Goal: Communication & Community: Answer question/provide support

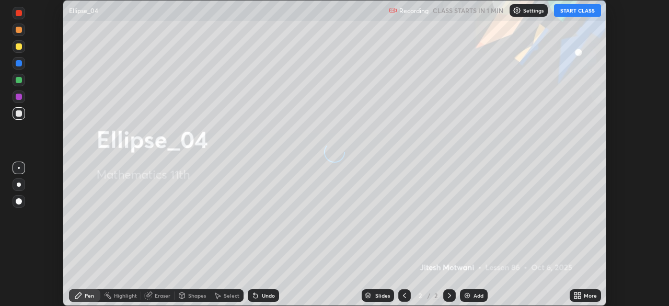
scroll to position [306, 669]
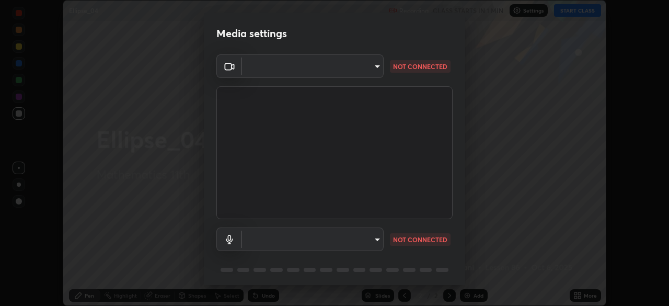
type input "e71460e2f3b1088b793b916af5c4649f3a08c12dec8142a086c785943032b170"
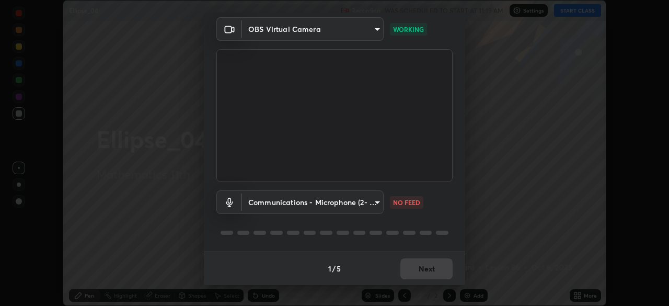
click at [378, 200] on body "Erase all Ellipse_04 Recording WAS SCHEDULED TO START AT 11:19 AM Settings STAR…" at bounding box center [334, 153] width 669 height 306
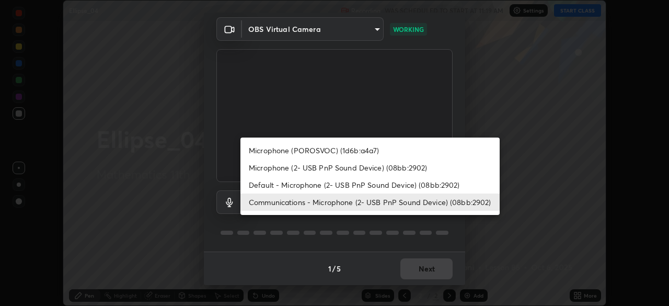
click at [332, 147] on li "Microphone (POROSVOC) (1d6b:a4a7)" at bounding box center [369, 150] width 259 height 17
type input "4d96434d08fb8e8ec7ef4eddc6bbaacf531a351bc7e694b3c14bcc8e31ebc232"
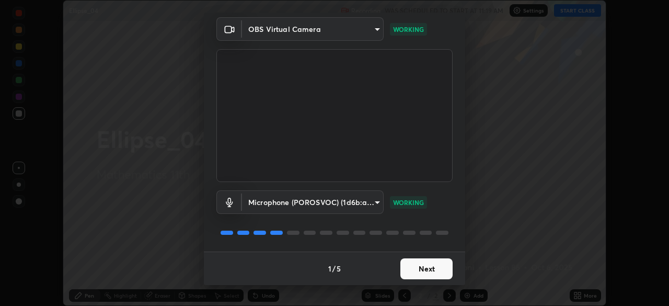
click at [435, 273] on button "Next" at bounding box center [426, 268] width 52 height 21
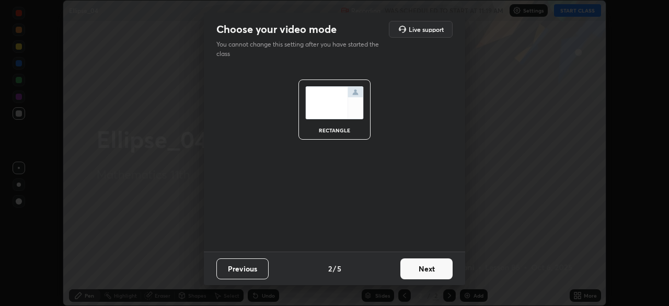
scroll to position [0, 0]
click at [428, 273] on button "Next" at bounding box center [426, 268] width 52 height 21
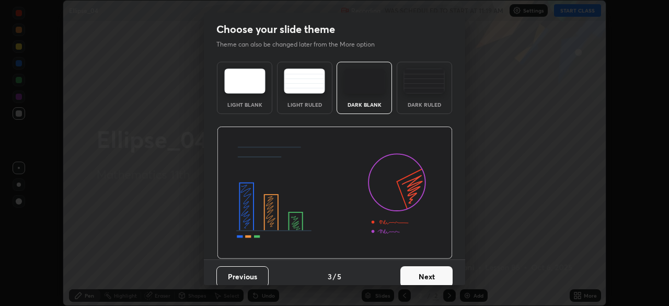
click at [446, 275] on button "Next" at bounding box center [426, 276] width 52 height 21
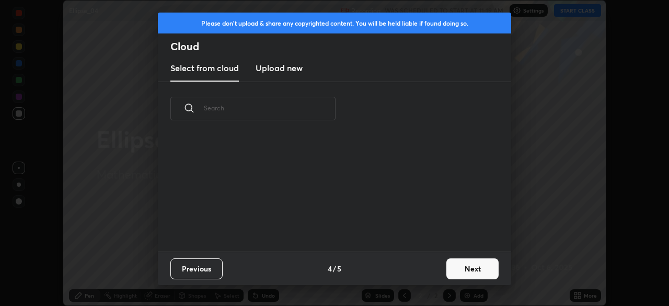
click at [470, 271] on button "Next" at bounding box center [472, 268] width 52 height 21
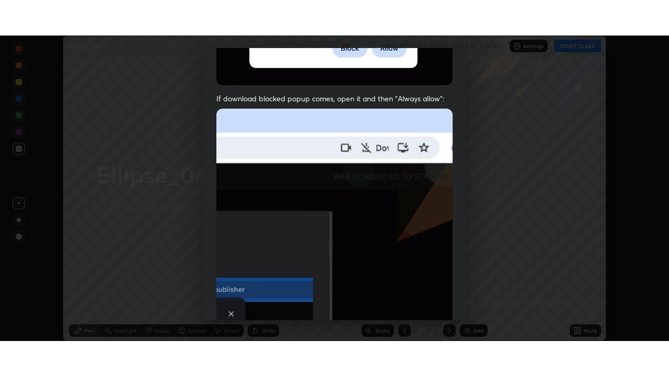
scroll to position [250, 0]
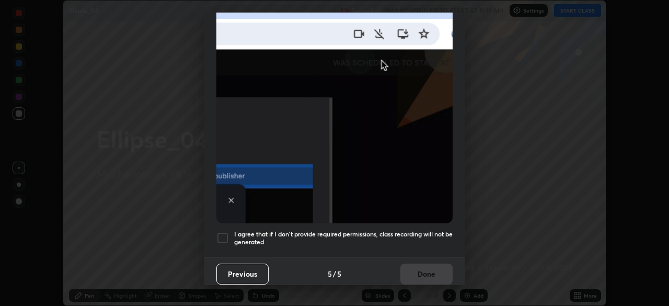
click at [222, 231] on div at bounding box center [222, 237] width 13 height 13
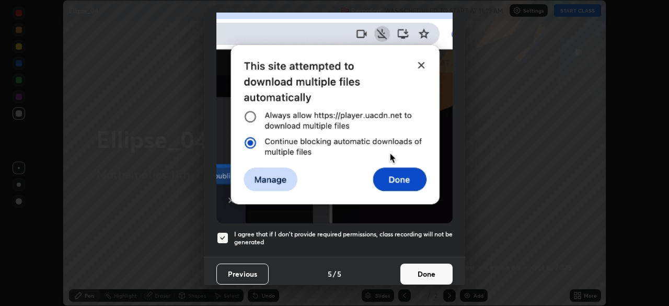
click at [434, 268] on button "Done" at bounding box center [426, 273] width 52 height 21
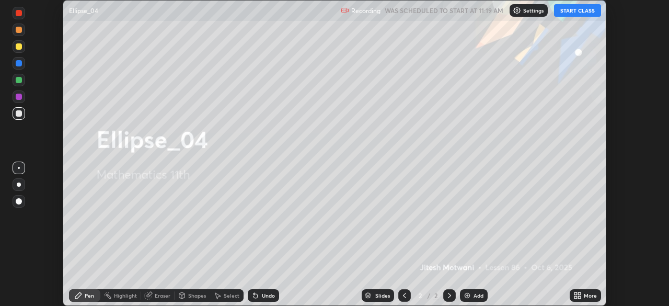
click at [594, 12] on button "START CLASS" at bounding box center [577, 10] width 47 height 13
click at [597, 299] on div "More" at bounding box center [585, 295] width 31 height 13
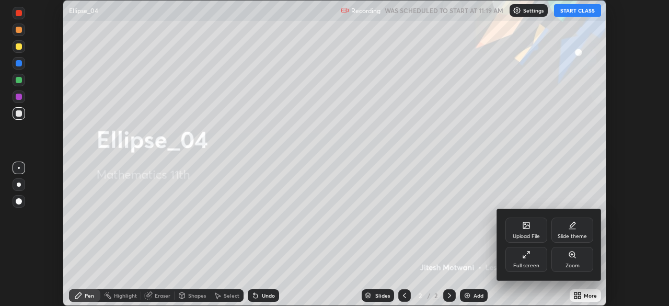
click at [539, 253] on div "Full screen" at bounding box center [526, 259] width 42 height 25
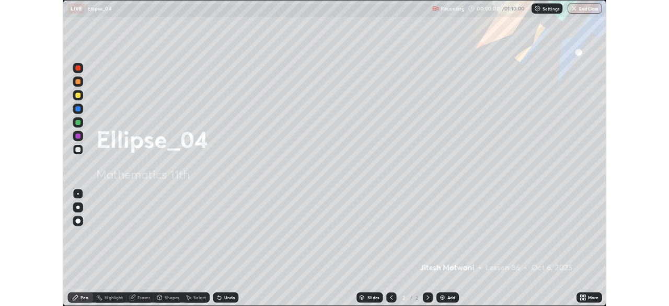
scroll to position [376, 669]
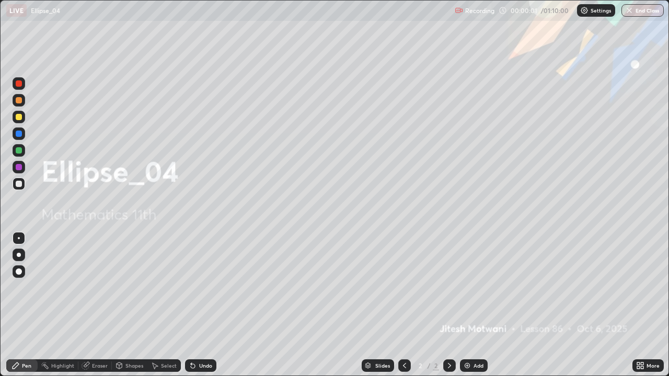
click at [471, 305] on div "Add" at bounding box center [474, 365] width 28 height 13
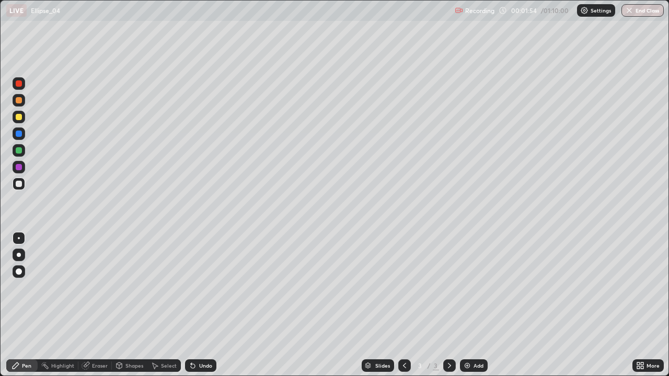
click at [22, 116] on div at bounding box center [19, 117] width 13 height 13
click at [208, 305] on div "Undo" at bounding box center [200, 365] width 31 height 13
click at [199, 305] on div "Undo" at bounding box center [200, 365] width 31 height 13
click at [196, 305] on div "Undo" at bounding box center [200, 365] width 31 height 13
click at [205, 305] on div "Undo" at bounding box center [205, 365] width 13 height 5
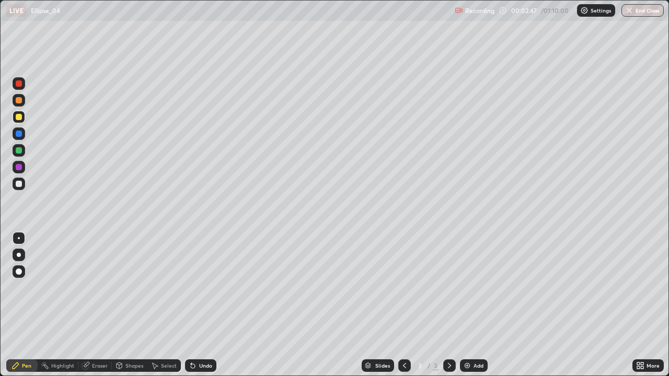
click at [202, 305] on div "Undo" at bounding box center [205, 365] width 13 height 5
click at [200, 305] on div "Undo" at bounding box center [205, 365] width 13 height 5
click at [199, 305] on div "Undo" at bounding box center [200, 365] width 31 height 13
click at [196, 305] on div "Undo" at bounding box center [200, 365] width 31 height 13
click at [200, 305] on div "Undo" at bounding box center [200, 365] width 31 height 13
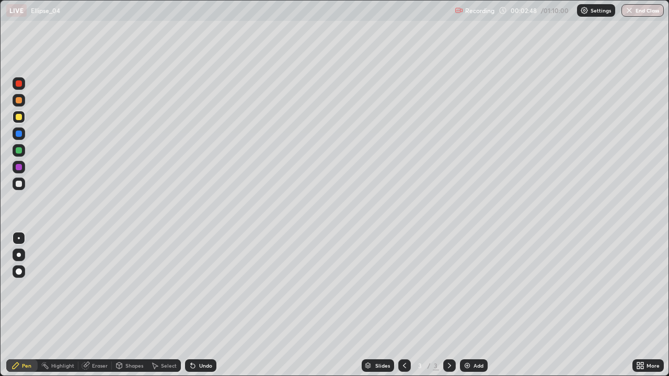
click at [199, 305] on div "Undo" at bounding box center [205, 365] width 13 height 5
click at [200, 305] on div "Undo" at bounding box center [200, 365] width 31 height 13
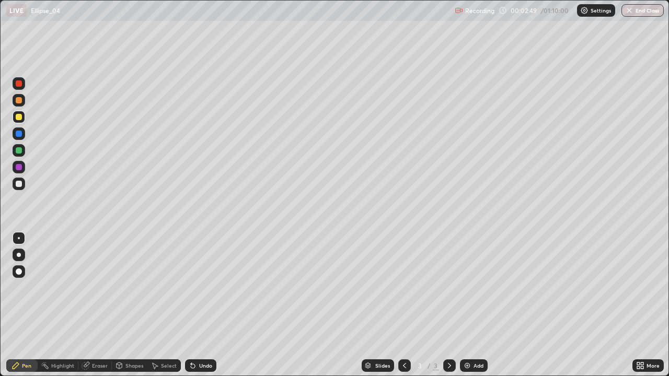
click at [200, 305] on div "Undo" at bounding box center [200, 365] width 31 height 13
click at [201, 305] on div "Undo" at bounding box center [200, 365] width 31 height 13
click at [200, 305] on div "Undo" at bounding box center [200, 365] width 31 height 13
click at [199, 305] on div "Undo" at bounding box center [205, 365] width 13 height 5
click at [201, 305] on div "Undo" at bounding box center [205, 365] width 13 height 5
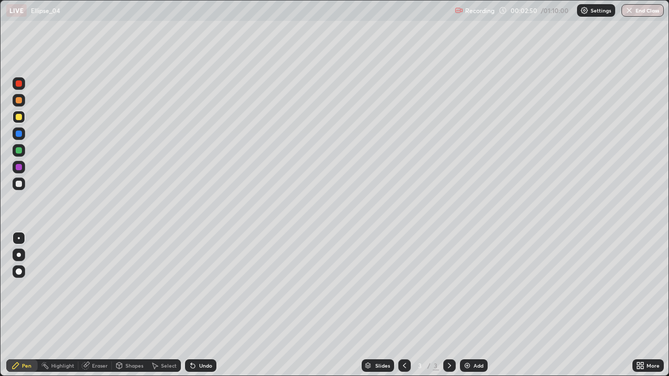
click at [201, 305] on div "Undo" at bounding box center [200, 365] width 31 height 13
click at [202, 305] on div "Undo" at bounding box center [205, 365] width 13 height 5
click at [199, 305] on div "Undo" at bounding box center [205, 365] width 13 height 5
click at [200, 305] on div "Undo" at bounding box center [205, 365] width 13 height 5
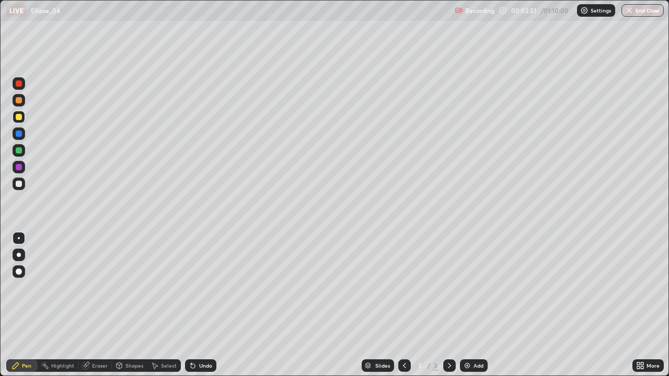
click at [200, 305] on div "Undo" at bounding box center [205, 365] width 13 height 5
click at [199, 305] on div "Undo" at bounding box center [205, 365] width 13 height 5
click at [21, 98] on div at bounding box center [19, 100] width 6 height 6
click at [201, 305] on div "Undo" at bounding box center [205, 365] width 13 height 5
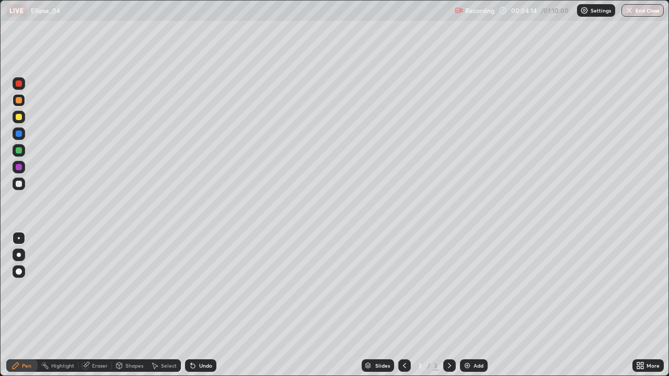
click at [205, 305] on div "Undo" at bounding box center [200, 365] width 31 height 13
click at [19, 119] on div at bounding box center [19, 117] width 6 height 6
click at [19, 189] on div at bounding box center [19, 184] width 13 height 13
click at [209, 305] on div "Undo" at bounding box center [205, 365] width 13 height 5
click at [14, 132] on div at bounding box center [19, 133] width 13 height 13
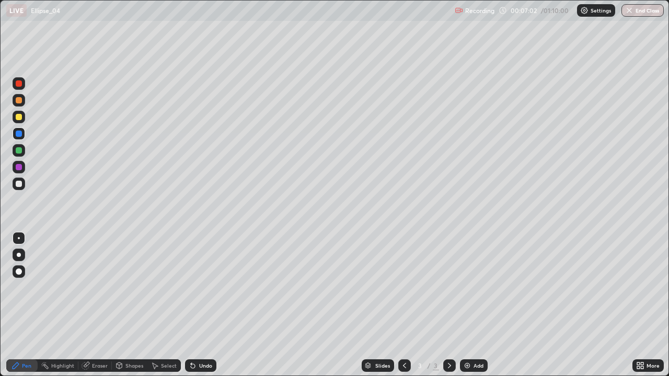
click at [20, 181] on div at bounding box center [19, 184] width 6 height 6
click at [17, 169] on div at bounding box center [19, 167] width 6 height 6
click at [21, 116] on div at bounding box center [19, 117] width 6 height 6
click at [470, 305] on div "Add" at bounding box center [474, 365] width 28 height 13
click at [20, 118] on div at bounding box center [19, 117] width 6 height 6
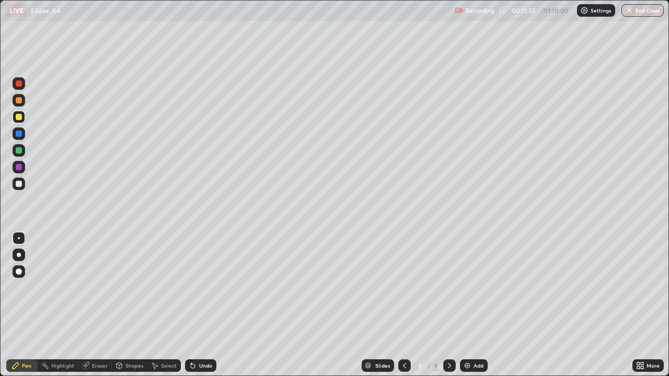
click at [209, 305] on div "Undo" at bounding box center [205, 365] width 13 height 5
click at [199, 305] on div "Undo" at bounding box center [205, 365] width 13 height 5
click at [205, 305] on div "Undo" at bounding box center [200, 365] width 31 height 13
click at [19, 183] on div at bounding box center [19, 184] width 6 height 6
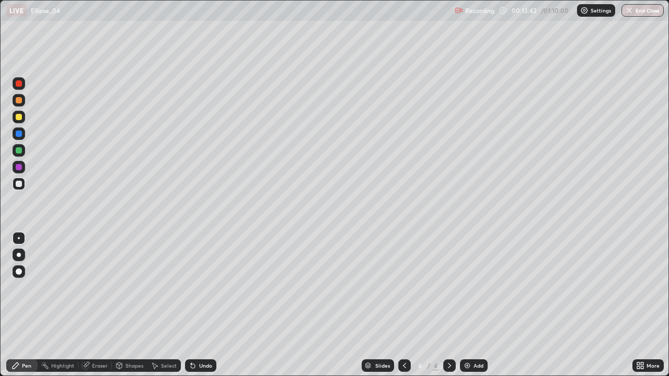
click at [136, 305] on div "Shapes" at bounding box center [134, 365] width 18 height 5
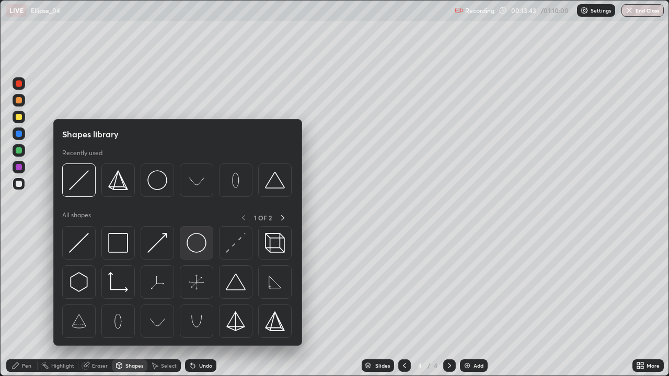
click at [194, 246] on img at bounding box center [197, 243] width 20 height 20
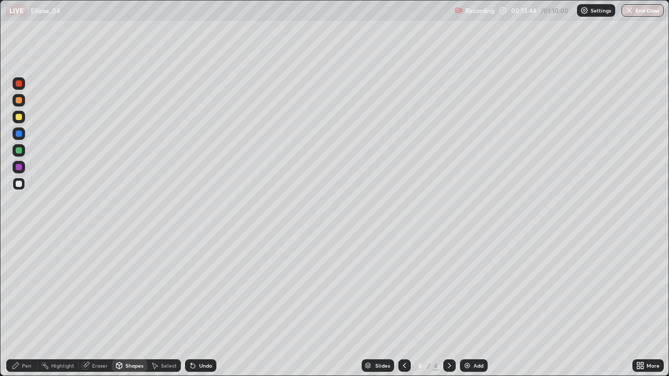
click at [138, 305] on div "Shapes" at bounding box center [134, 365] width 18 height 5
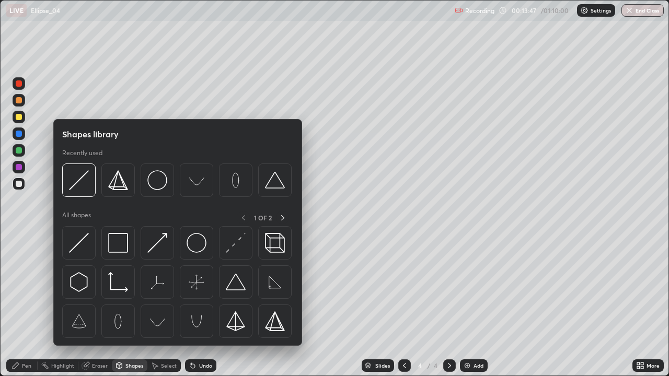
click at [129, 305] on div "Shapes" at bounding box center [134, 365] width 18 height 5
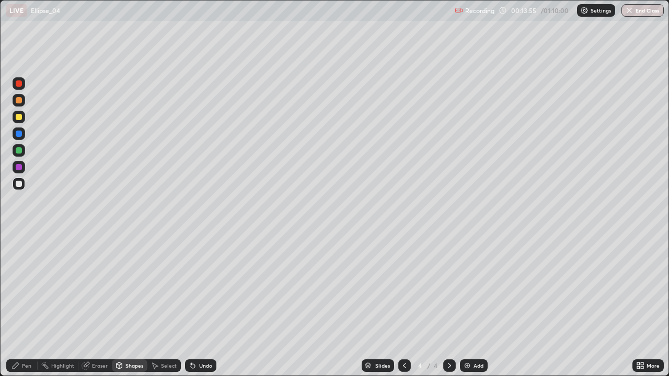
click at [206, 305] on div "Undo" at bounding box center [200, 365] width 31 height 13
click at [162, 305] on div "Select" at bounding box center [169, 365] width 16 height 5
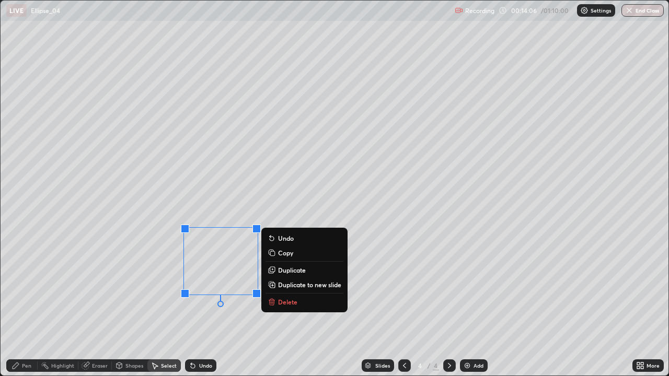
click at [20, 305] on div "Pen" at bounding box center [21, 365] width 31 height 13
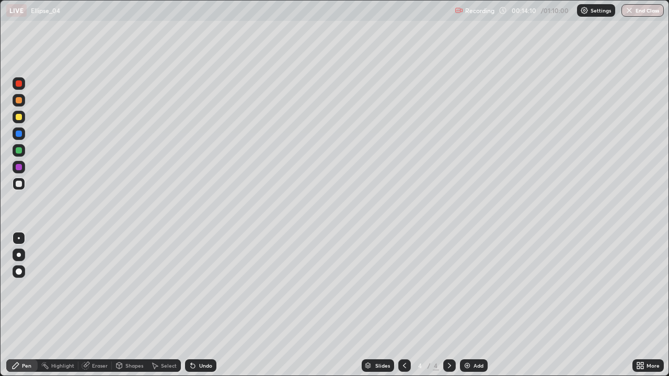
click at [134, 305] on div "Shapes" at bounding box center [134, 365] width 18 height 5
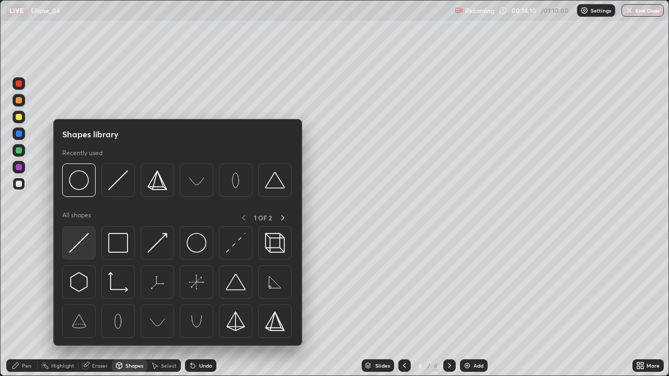
click at [78, 240] on img at bounding box center [79, 243] width 20 height 20
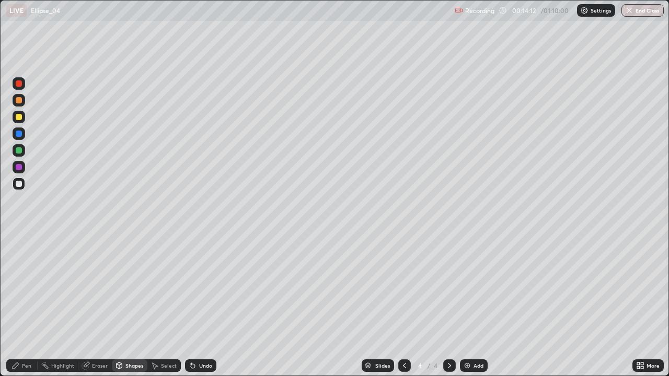
click at [20, 152] on div at bounding box center [19, 150] width 6 height 6
click at [204, 305] on div "Undo" at bounding box center [205, 365] width 13 height 5
click at [197, 305] on div "Undo" at bounding box center [200, 365] width 31 height 13
click at [20, 133] on div at bounding box center [19, 134] width 6 height 6
click at [13, 305] on icon at bounding box center [15, 366] width 8 height 8
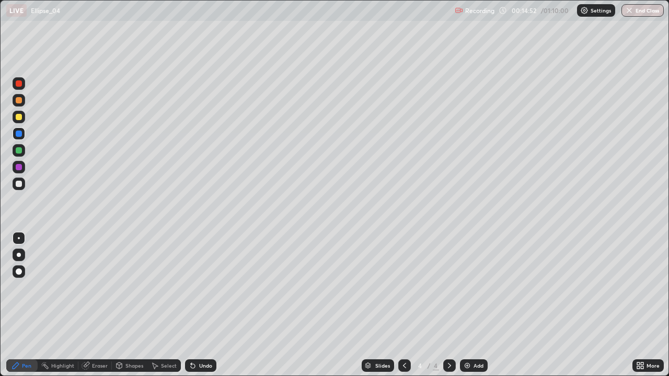
click at [19, 184] on div at bounding box center [19, 184] width 6 height 6
click at [17, 150] on div at bounding box center [19, 150] width 6 height 6
click at [135, 305] on div "Shapes" at bounding box center [134, 365] width 18 height 5
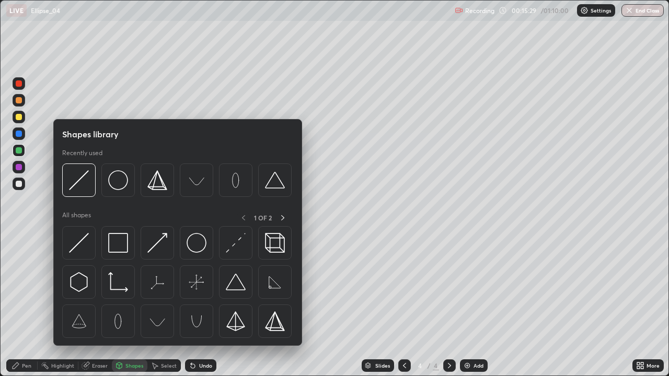
click at [132, 305] on div "Shapes" at bounding box center [134, 365] width 18 height 5
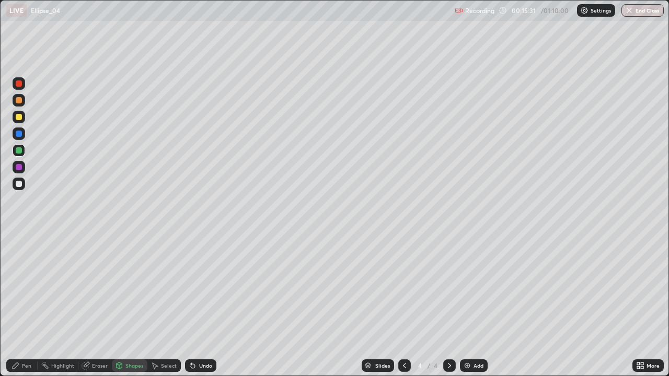
click at [19, 166] on div at bounding box center [19, 167] width 6 height 6
click at [19, 134] on div at bounding box center [19, 134] width 6 height 6
click at [204, 305] on div "Undo" at bounding box center [200, 365] width 31 height 13
click at [16, 183] on div at bounding box center [19, 184] width 6 height 6
click at [13, 305] on icon at bounding box center [16, 366] width 6 height 6
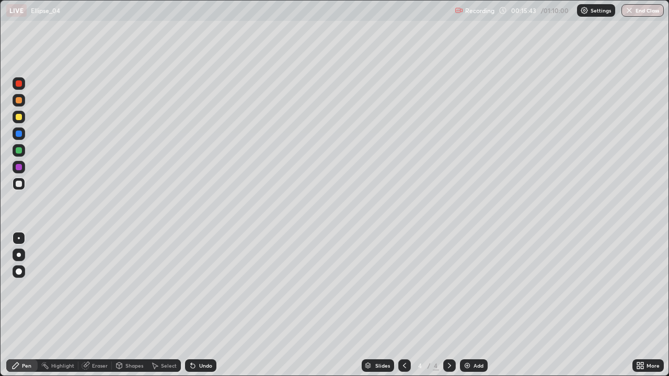
click at [15, 151] on div at bounding box center [19, 150] width 13 height 13
click at [19, 130] on div at bounding box center [19, 133] width 13 height 13
click at [16, 116] on div at bounding box center [19, 117] width 6 height 6
click at [16, 183] on div at bounding box center [19, 184] width 6 height 6
click at [470, 305] on div "Add" at bounding box center [474, 365] width 28 height 13
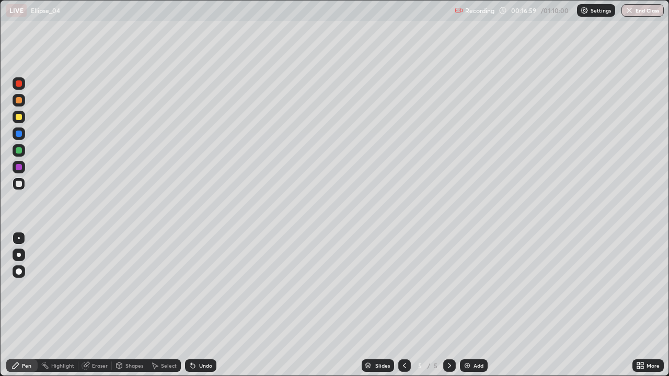
click at [400, 305] on icon at bounding box center [404, 366] width 8 height 8
click at [451, 305] on div at bounding box center [449, 365] width 13 height 21
click at [409, 305] on div at bounding box center [404, 365] width 13 height 13
click at [404, 305] on icon at bounding box center [404, 366] width 8 height 8
click at [452, 305] on div at bounding box center [449, 365] width 13 height 13
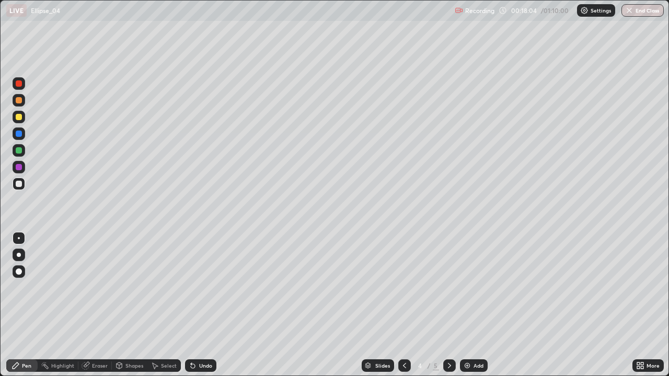
click at [97, 305] on div "Eraser" at bounding box center [100, 365] width 16 height 5
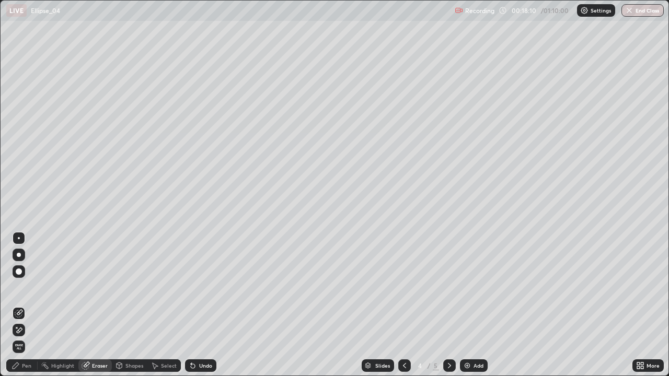
click at [448, 305] on icon at bounding box center [449, 366] width 8 height 8
click at [21, 305] on icon at bounding box center [19, 330] width 8 height 9
click at [18, 305] on icon at bounding box center [20, 312] width 6 height 5
click at [13, 305] on icon at bounding box center [15, 366] width 8 height 8
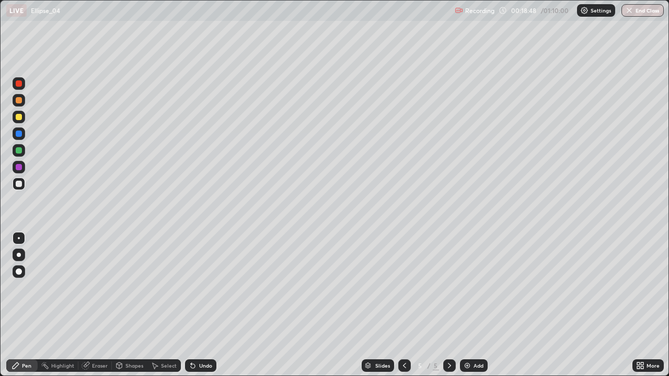
click at [16, 132] on div at bounding box center [19, 134] width 6 height 6
click at [14, 183] on div at bounding box center [19, 184] width 13 height 13
click at [408, 305] on div at bounding box center [404, 365] width 13 height 21
click at [449, 305] on div at bounding box center [449, 365] width 13 height 13
click at [473, 305] on div "Add" at bounding box center [478, 365] width 10 height 5
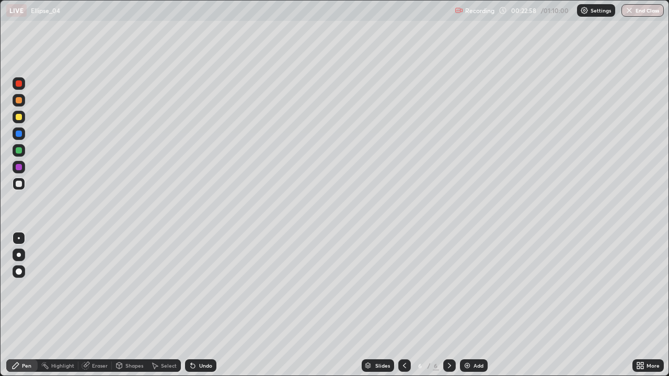
click at [17, 117] on div at bounding box center [19, 117] width 6 height 6
click at [22, 183] on div at bounding box center [19, 184] width 13 height 13
click at [205, 305] on div "Undo" at bounding box center [200, 365] width 31 height 13
click at [19, 135] on div at bounding box center [19, 134] width 6 height 6
click at [20, 186] on div at bounding box center [19, 184] width 6 height 6
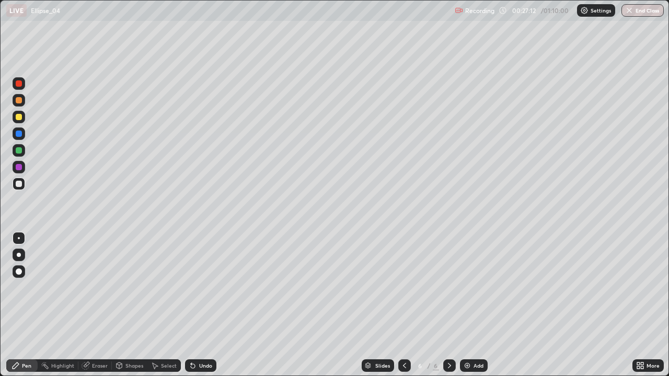
click at [203, 305] on div "Undo" at bounding box center [200, 365] width 31 height 13
click at [201, 305] on div "Undo" at bounding box center [200, 365] width 31 height 13
click at [202, 305] on div "Undo" at bounding box center [200, 365] width 31 height 13
click at [479, 305] on div "Add" at bounding box center [474, 365] width 28 height 13
click at [17, 118] on div at bounding box center [19, 117] width 6 height 6
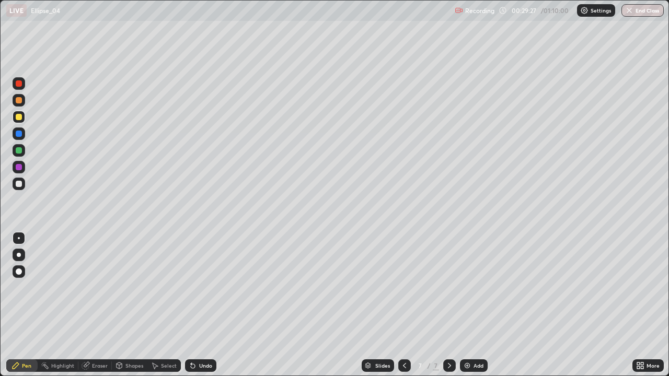
click at [201, 305] on div "Undo" at bounding box center [200, 365] width 31 height 13
click at [202, 305] on div "Undo" at bounding box center [205, 365] width 13 height 5
click at [131, 305] on div "Shapes" at bounding box center [134, 365] width 18 height 5
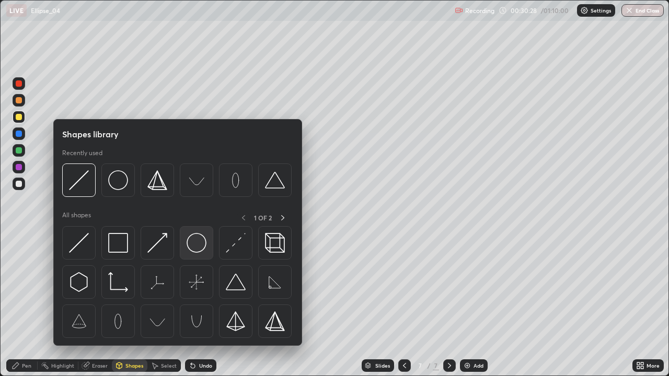
click at [192, 245] on img at bounding box center [197, 243] width 20 height 20
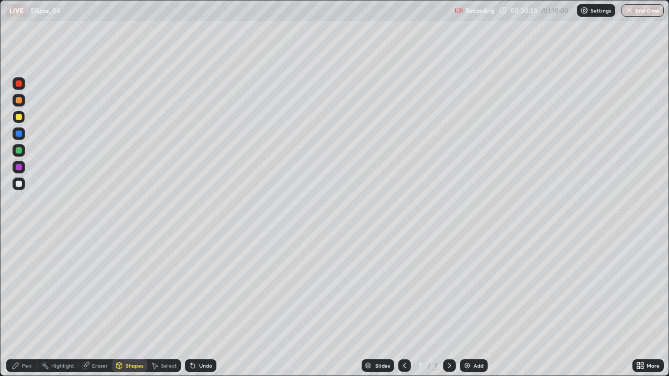
click at [24, 184] on div at bounding box center [19, 184] width 13 height 13
click at [121, 305] on icon at bounding box center [120, 365] width 6 height 2
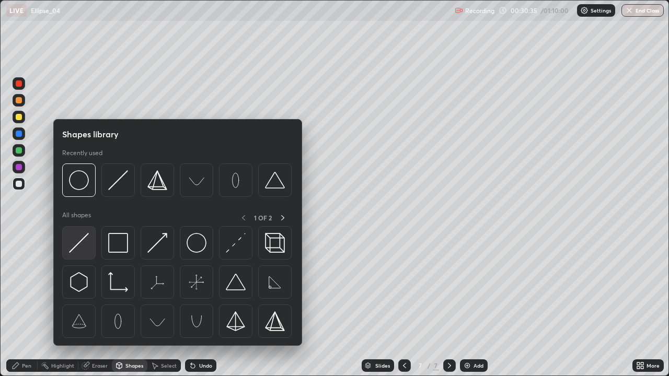
click at [79, 241] on img at bounding box center [79, 243] width 20 height 20
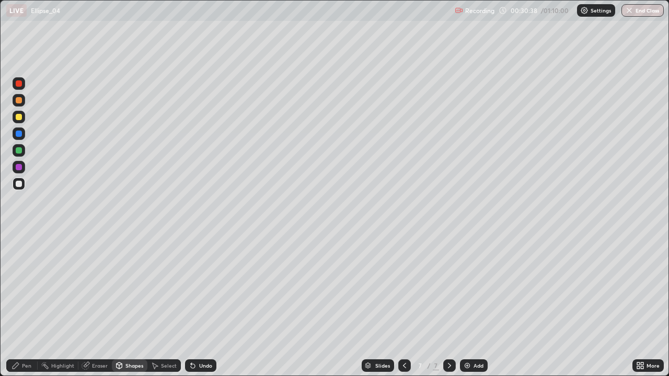
click at [205, 305] on div "Undo" at bounding box center [200, 365] width 31 height 13
click at [131, 305] on div "Shapes" at bounding box center [134, 365] width 18 height 5
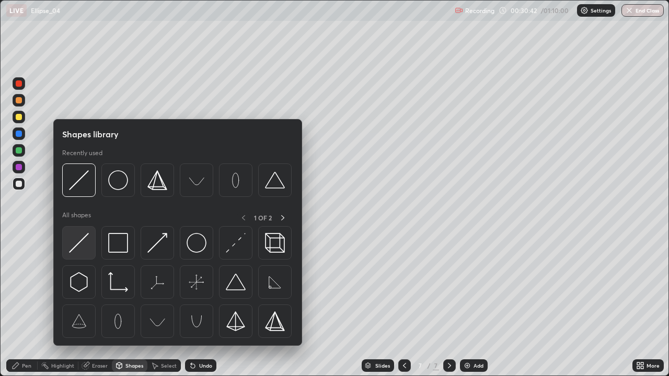
click at [80, 249] on img at bounding box center [79, 243] width 20 height 20
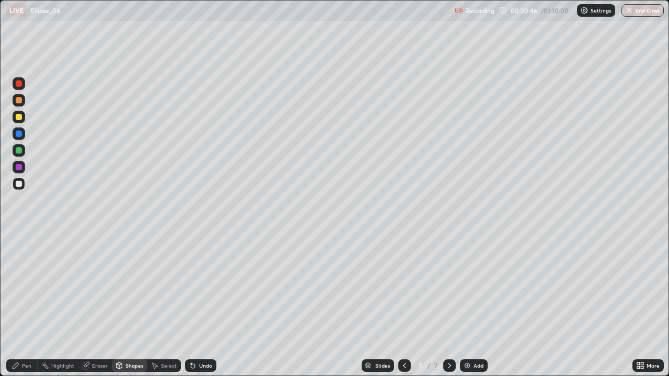
click at [195, 305] on div "Undo" at bounding box center [199, 365] width 36 height 21
click at [16, 150] on div at bounding box center [19, 150] width 6 height 6
click at [19, 305] on icon at bounding box center [15, 366] width 8 height 8
click at [203, 305] on div "Undo" at bounding box center [205, 365] width 13 height 5
click at [133, 305] on div "Shapes" at bounding box center [134, 365] width 18 height 5
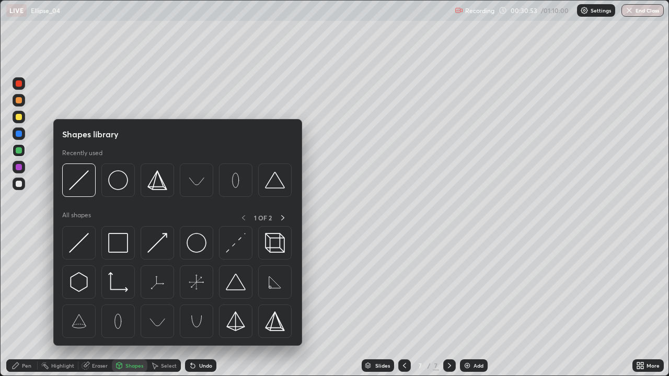
click at [132, 305] on div "Shapes" at bounding box center [134, 365] width 18 height 5
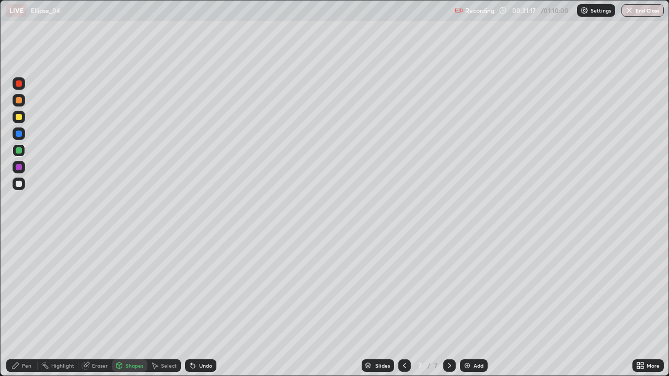
click at [11, 305] on icon at bounding box center [15, 366] width 8 height 8
click at [20, 186] on div at bounding box center [19, 184] width 6 height 6
click at [19, 136] on div at bounding box center [19, 134] width 6 height 6
click at [19, 184] on div at bounding box center [19, 184] width 6 height 6
click at [17, 153] on div at bounding box center [19, 150] width 6 height 6
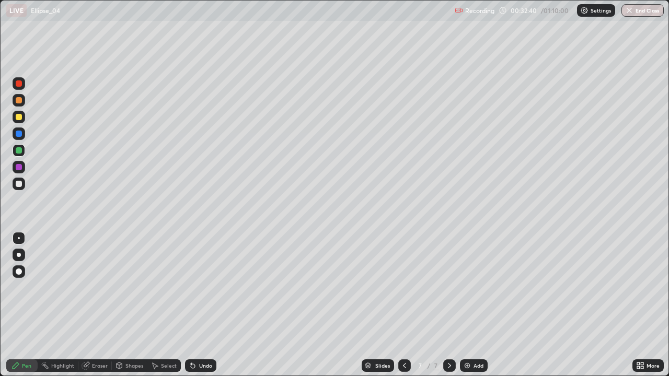
click at [17, 132] on div at bounding box center [19, 134] width 6 height 6
click at [17, 120] on div at bounding box center [19, 117] width 6 height 6
click at [17, 184] on div at bounding box center [19, 184] width 6 height 6
click at [196, 305] on div "Undo" at bounding box center [200, 365] width 31 height 13
click at [18, 134] on div at bounding box center [19, 134] width 6 height 6
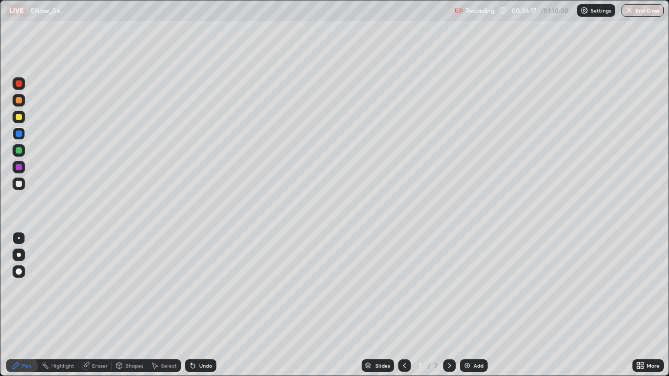
click at [21, 188] on div at bounding box center [19, 184] width 13 height 13
click at [19, 102] on div at bounding box center [19, 100] width 6 height 6
click at [25, 184] on div at bounding box center [19, 184] width 13 height 13
click at [474, 305] on div "Add" at bounding box center [478, 365] width 10 height 5
click at [400, 305] on icon at bounding box center [404, 366] width 8 height 8
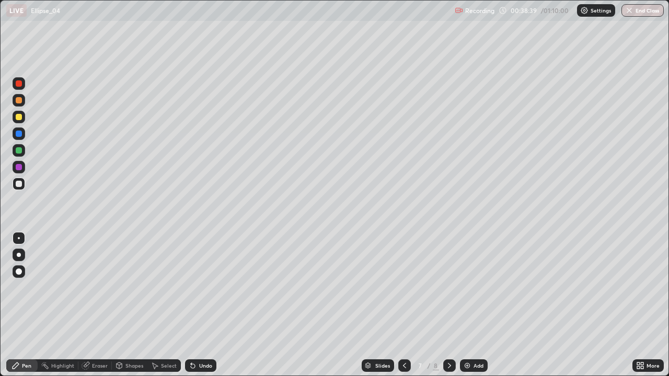
click at [448, 305] on icon at bounding box center [449, 366] width 8 height 8
click at [24, 117] on div at bounding box center [19, 117] width 13 height 13
click at [479, 305] on div "Add" at bounding box center [478, 365] width 10 height 5
click at [206, 305] on div "Undo" at bounding box center [200, 365] width 31 height 13
click at [19, 186] on div at bounding box center [19, 184] width 6 height 6
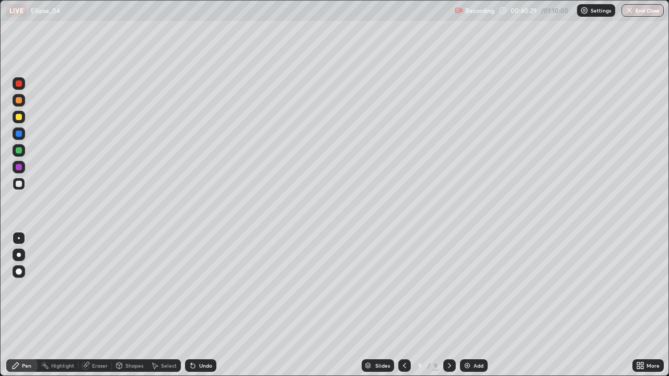
click at [139, 305] on div "Shapes" at bounding box center [134, 365] width 18 height 5
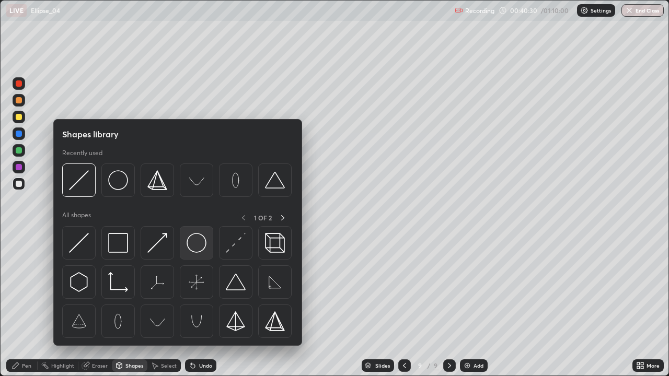
click at [195, 251] on img at bounding box center [197, 243] width 20 height 20
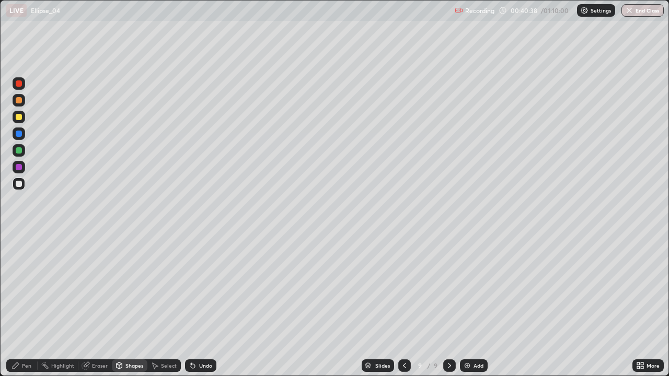
click at [127, 305] on div "Shapes" at bounding box center [134, 365] width 18 height 5
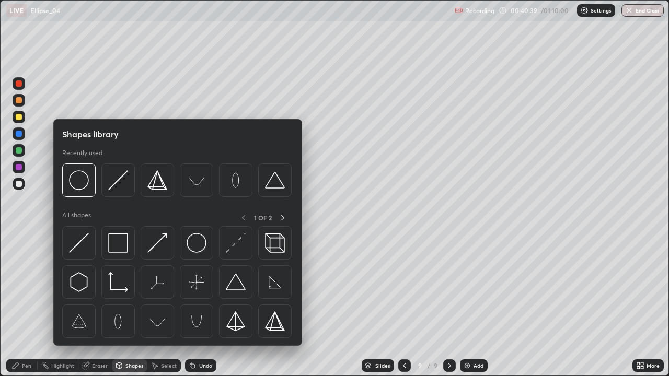
click at [18, 150] on div at bounding box center [19, 150] width 6 height 6
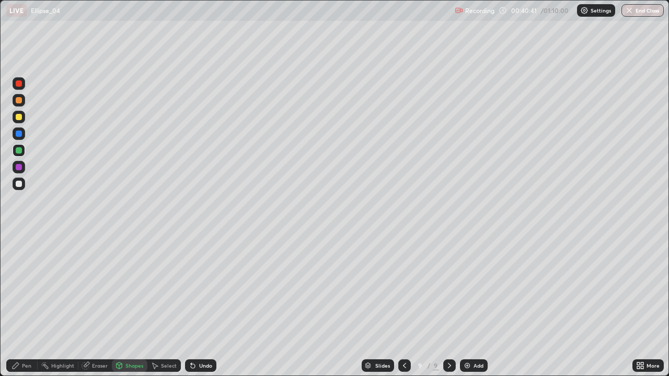
click at [200, 305] on div "Undo" at bounding box center [200, 365] width 31 height 13
click at [131, 305] on div "Shapes" at bounding box center [134, 365] width 18 height 5
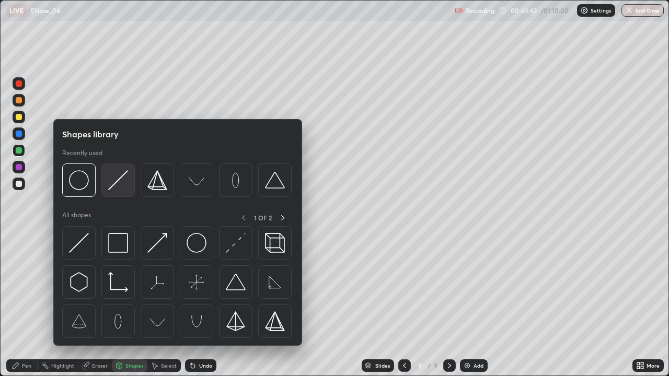
click at [120, 183] on img at bounding box center [118, 180] width 20 height 20
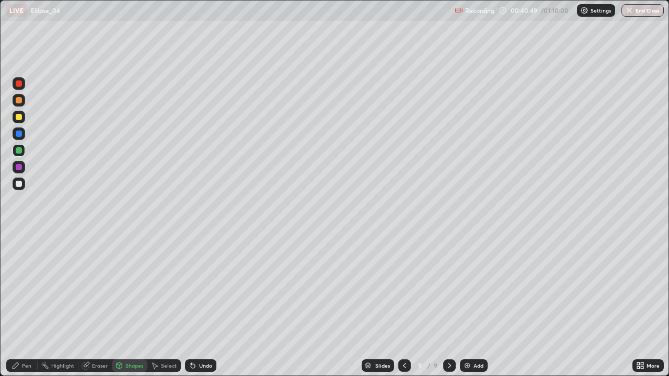
click at [17, 187] on div at bounding box center [19, 184] width 6 height 6
click at [135, 305] on div "Shapes" at bounding box center [134, 365] width 18 height 5
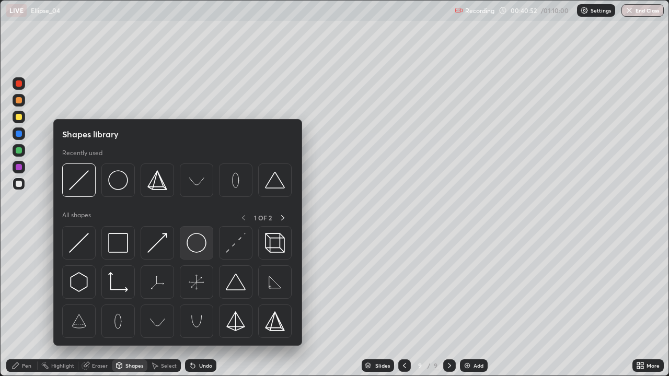
click at [200, 242] on img at bounding box center [197, 243] width 20 height 20
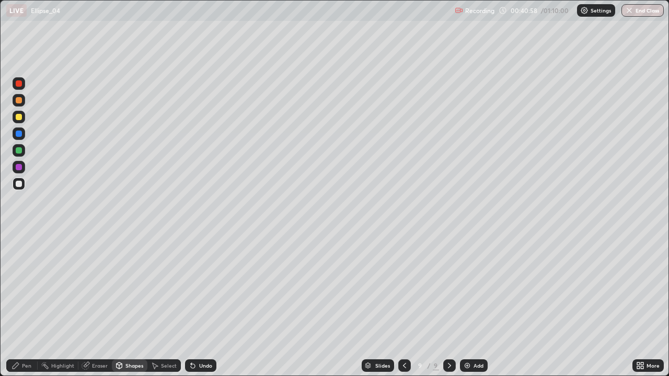
click at [205, 305] on div "Undo" at bounding box center [205, 365] width 13 height 5
click at [161, 305] on div "Select" at bounding box center [169, 365] width 16 height 5
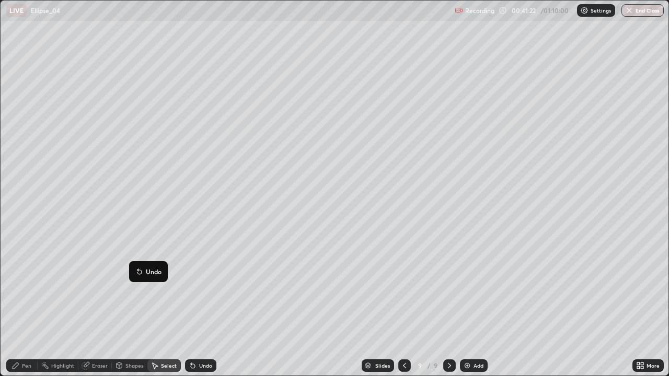
click at [28, 305] on div "Pen" at bounding box center [26, 365] width 9 height 5
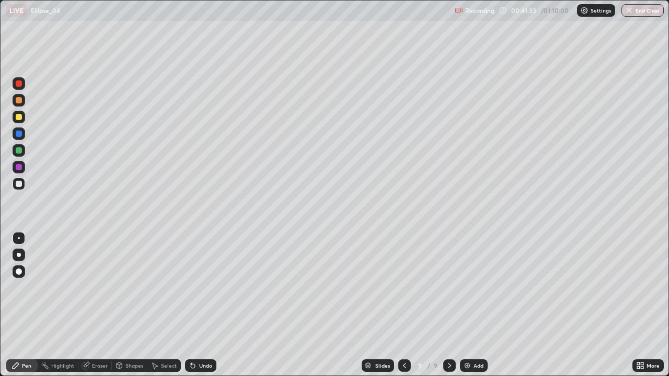
click at [18, 136] on div at bounding box center [19, 134] width 6 height 6
click at [28, 305] on div "Pen" at bounding box center [21, 365] width 31 height 13
click at [98, 305] on div "Eraser" at bounding box center [100, 365] width 16 height 5
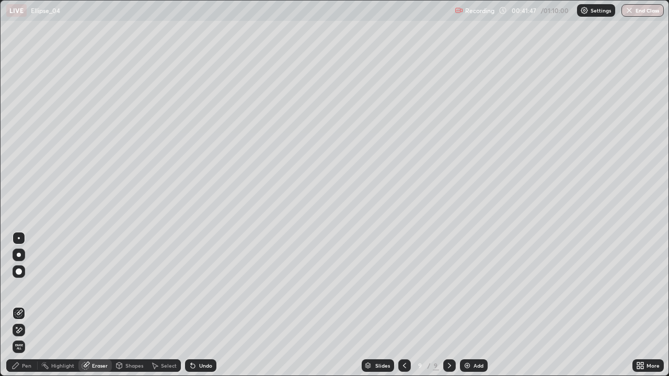
click at [24, 305] on div "Pen" at bounding box center [21, 365] width 31 height 13
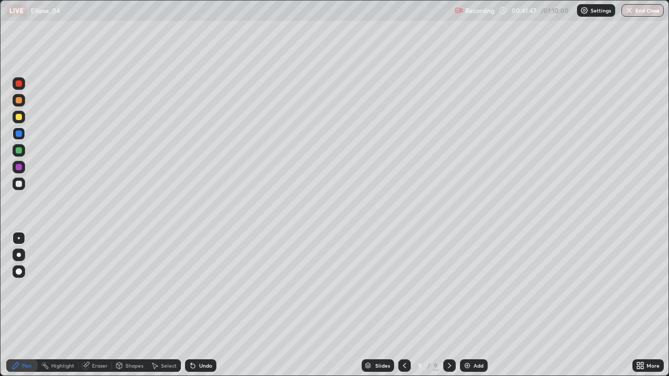
click at [17, 133] on div at bounding box center [19, 134] width 6 height 6
click at [19, 149] on div at bounding box center [19, 150] width 6 height 6
click at [21, 136] on div at bounding box center [19, 134] width 6 height 6
click at [17, 181] on div at bounding box center [19, 184] width 6 height 6
click at [17, 115] on div at bounding box center [19, 117] width 6 height 6
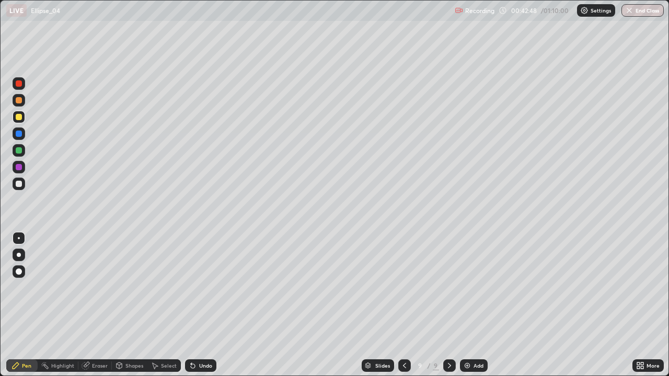
click at [133, 305] on div "Shapes" at bounding box center [134, 365] width 18 height 5
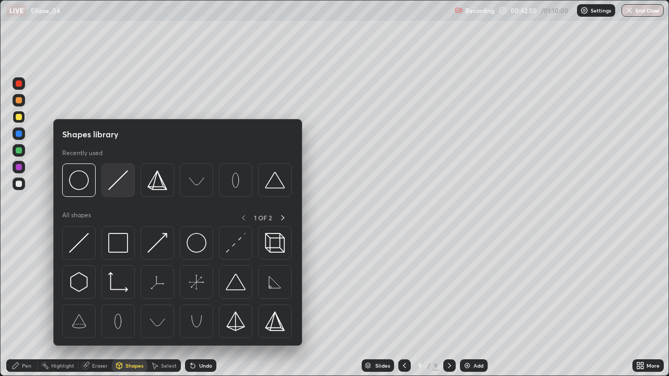
click at [117, 180] on img at bounding box center [118, 180] width 20 height 20
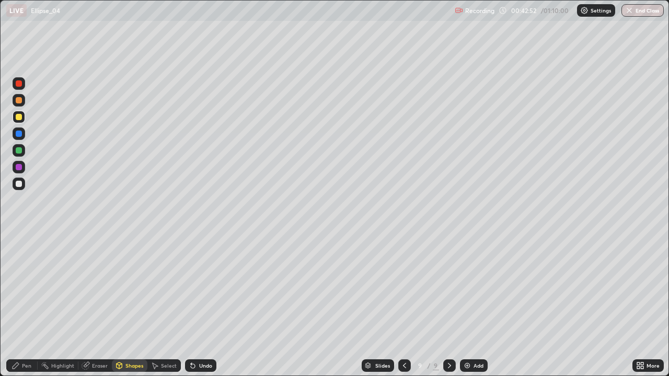
click at [202, 305] on div "Undo" at bounding box center [200, 365] width 31 height 13
click at [19, 133] on div at bounding box center [19, 134] width 6 height 6
click at [19, 149] on div at bounding box center [19, 150] width 6 height 6
click at [20, 117] on div at bounding box center [19, 117] width 6 height 6
click at [208, 305] on div "Undo" at bounding box center [200, 365] width 31 height 13
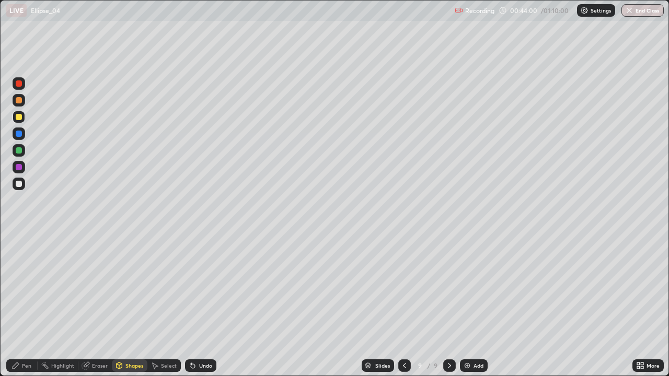
click at [17, 305] on icon at bounding box center [15, 366] width 8 height 8
click at [204, 305] on div "Undo" at bounding box center [205, 365] width 13 height 5
click at [18, 150] on div at bounding box center [19, 150] width 6 height 6
click at [655, 305] on div "More" at bounding box center [652, 365] width 13 height 5
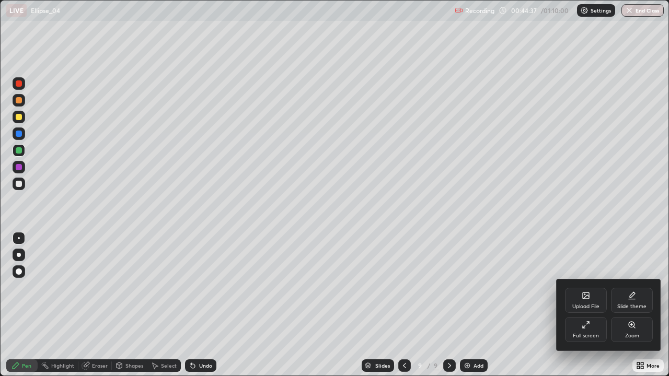
click at [580, 305] on div "Full screen" at bounding box center [586, 329] width 42 height 25
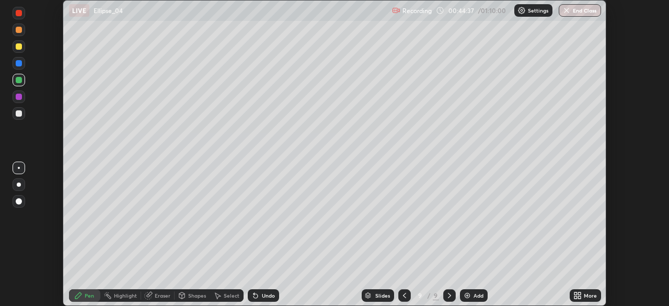
scroll to position [51946, 51583]
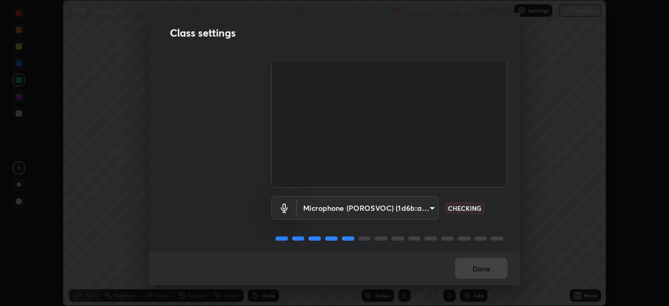
scroll to position [48, 0]
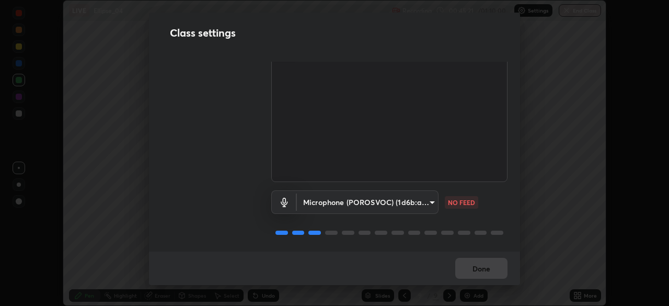
click at [427, 199] on body "Erase all LIVE Ellipse_04 Recording 00:45:21 / 01:10:00 Settings End Class Sett…" at bounding box center [334, 153] width 669 height 306
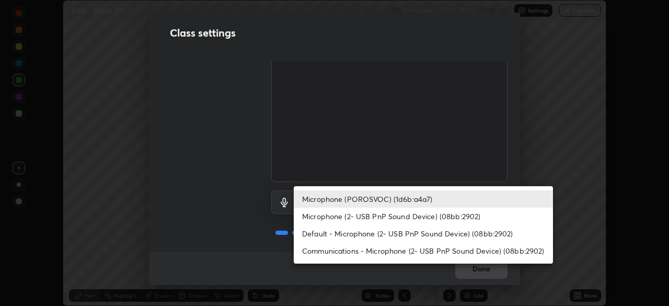
click at [461, 234] on li "Default - Microphone (2- USB PnP Sound Device) (08bb:2902)" at bounding box center [423, 233] width 259 height 17
type input "default"
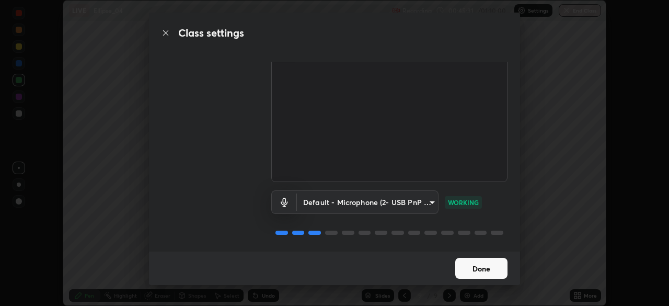
click at [484, 268] on button "Done" at bounding box center [481, 268] width 52 height 21
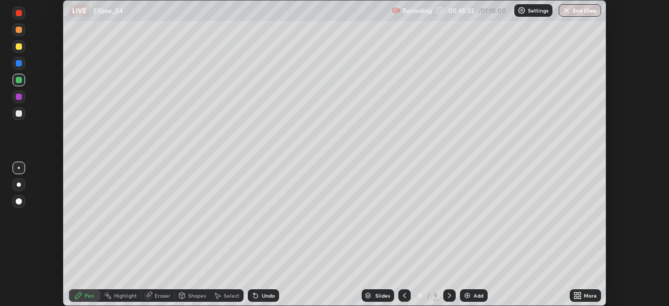
click at [592, 299] on div "More" at bounding box center [585, 295] width 31 height 13
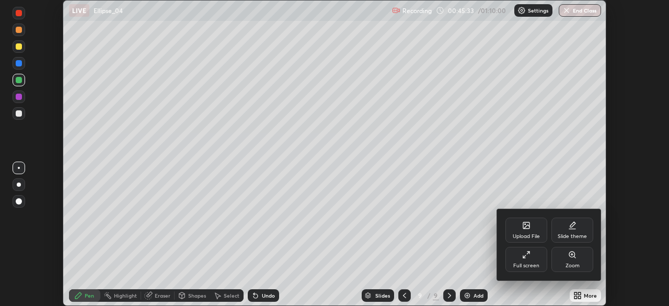
click at [538, 264] on div "Full screen" at bounding box center [526, 265] width 26 height 5
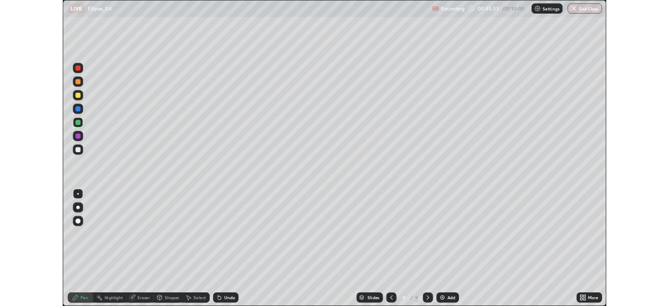
scroll to position [376, 669]
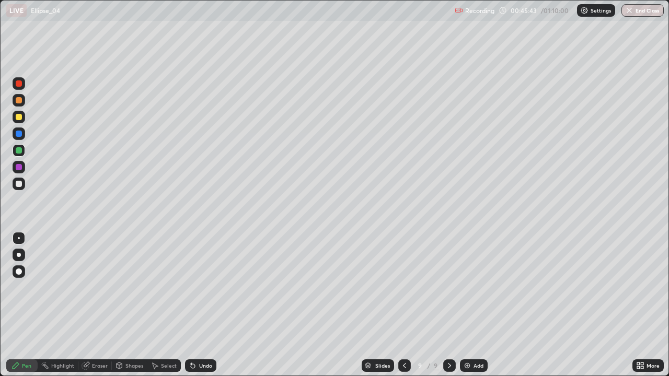
click at [19, 149] on div at bounding box center [19, 150] width 6 height 6
click at [19, 118] on div at bounding box center [19, 117] width 6 height 6
click at [19, 186] on div at bounding box center [19, 184] width 6 height 6
click at [24, 150] on div at bounding box center [19, 150] width 13 height 13
click at [20, 181] on div at bounding box center [19, 184] width 6 height 6
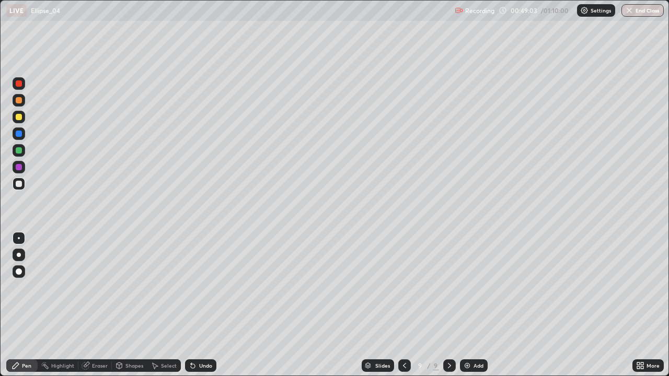
click at [19, 134] on div at bounding box center [19, 134] width 6 height 6
click at [21, 115] on div at bounding box center [19, 117] width 6 height 6
click at [197, 305] on div "Undo" at bounding box center [200, 365] width 31 height 13
click at [201, 305] on div "Undo" at bounding box center [200, 365] width 31 height 13
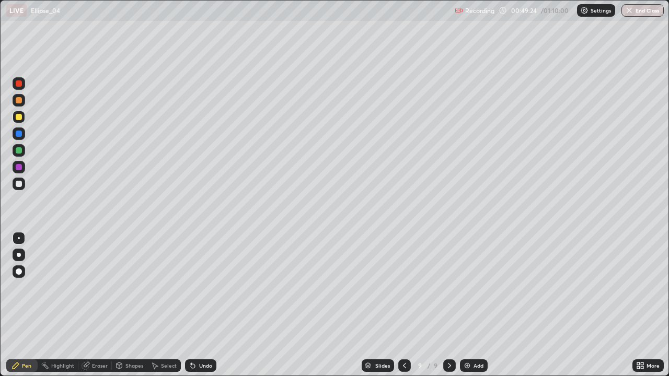
click at [201, 305] on div "Undo" at bounding box center [200, 365] width 31 height 13
click at [199, 305] on div "Undo" at bounding box center [205, 365] width 13 height 5
click at [16, 184] on div at bounding box center [19, 184] width 6 height 6
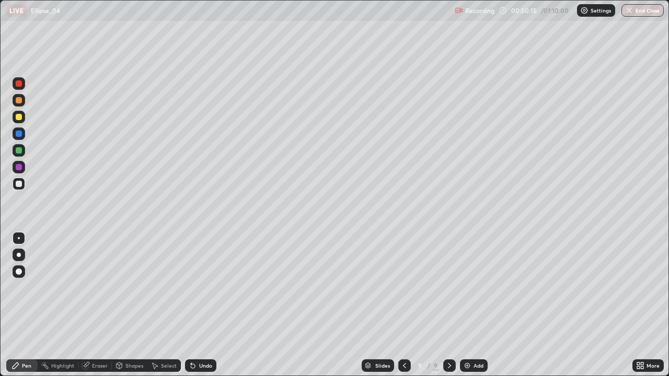
click at [204, 305] on div "Undo" at bounding box center [205, 365] width 13 height 5
click at [16, 148] on div at bounding box center [19, 150] width 13 height 13
click at [18, 187] on div at bounding box center [19, 184] width 6 height 6
click at [19, 135] on div at bounding box center [19, 134] width 6 height 6
click at [18, 149] on div at bounding box center [19, 150] width 6 height 6
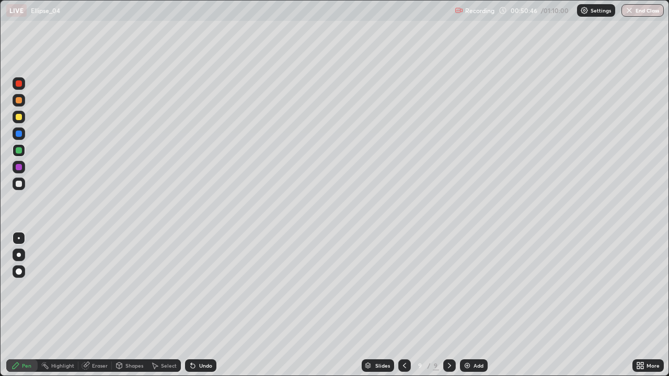
click at [200, 305] on div "Undo" at bounding box center [205, 365] width 13 height 5
click at [19, 129] on div at bounding box center [19, 133] width 13 height 13
click at [19, 99] on div at bounding box center [19, 100] width 6 height 6
click at [201, 305] on div "Undo" at bounding box center [205, 365] width 13 height 5
click at [19, 150] on div at bounding box center [19, 150] width 6 height 6
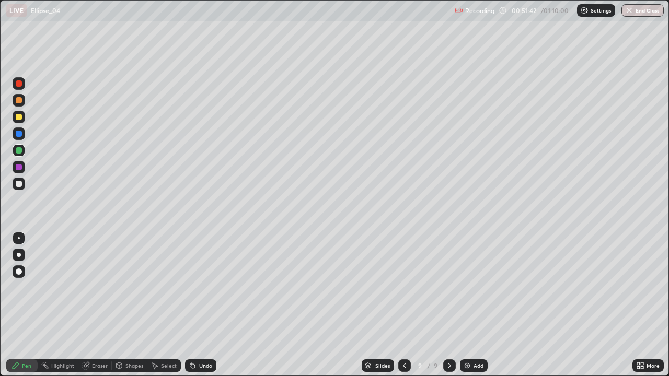
click at [207, 305] on div "Undo" at bounding box center [205, 365] width 13 height 5
click at [204, 305] on div "Undo" at bounding box center [200, 365] width 31 height 13
click at [209, 305] on div "Undo" at bounding box center [205, 365] width 13 height 5
click at [195, 305] on icon at bounding box center [193, 366] width 8 height 8
click at [204, 305] on div "Undo" at bounding box center [200, 365] width 31 height 13
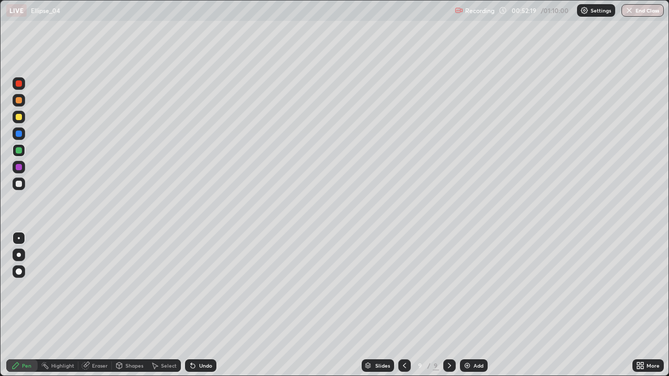
click at [192, 305] on icon at bounding box center [193, 366] width 4 height 4
click at [191, 305] on icon at bounding box center [193, 366] width 4 height 4
click at [19, 149] on div at bounding box center [19, 150] width 6 height 6
click at [21, 98] on div at bounding box center [19, 100] width 6 height 6
click at [199, 305] on div "Undo" at bounding box center [205, 365] width 13 height 5
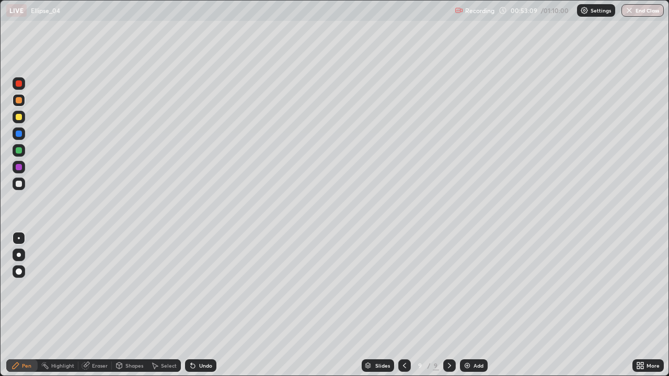
click at [17, 187] on div at bounding box center [19, 184] width 6 height 6
click at [193, 305] on icon at bounding box center [193, 366] width 8 height 8
click at [136, 305] on div "Shapes" at bounding box center [130, 365] width 36 height 13
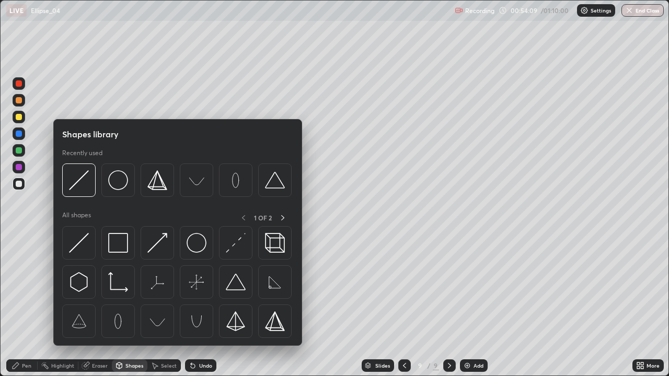
click at [161, 305] on div "Select" at bounding box center [163, 365] width 33 height 13
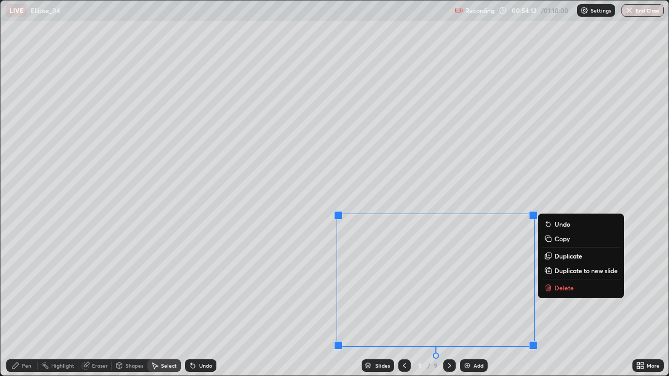
click at [555, 286] on p "Delete" at bounding box center [563, 288] width 19 height 8
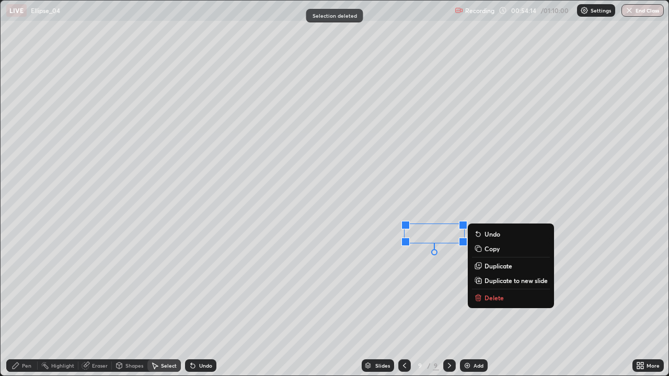
click at [491, 303] on button "Delete" at bounding box center [511, 298] width 78 height 13
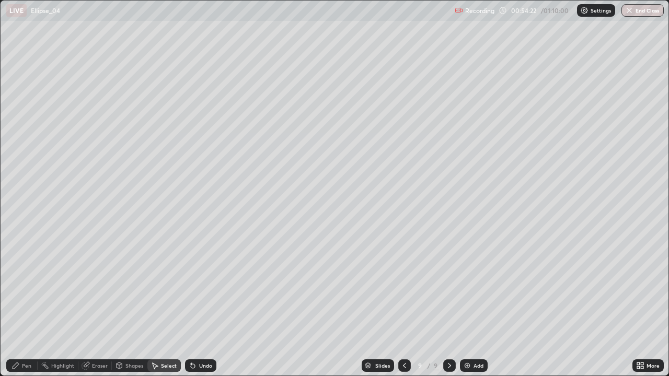
click at [21, 305] on div "Pen" at bounding box center [21, 365] width 31 height 13
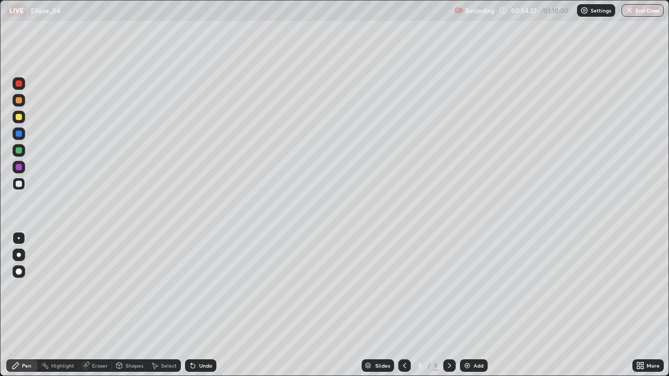
click at [18, 117] on div at bounding box center [19, 117] width 6 height 6
click at [478, 305] on div "Add" at bounding box center [478, 365] width 10 height 5
click at [23, 184] on div at bounding box center [19, 184] width 13 height 13
click at [207, 305] on div "Undo" at bounding box center [200, 365] width 31 height 13
click at [55, 305] on div "Highlight" at bounding box center [62, 365] width 23 height 5
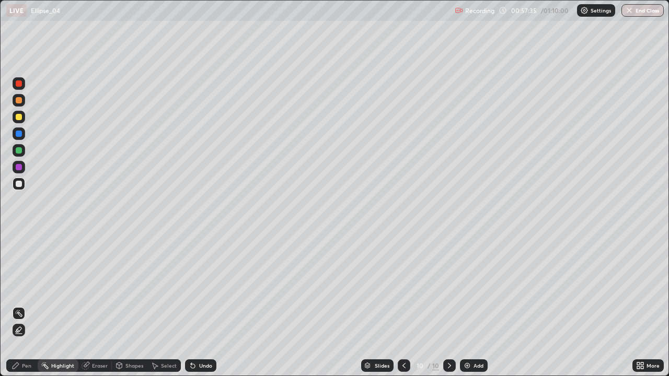
click at [104, 305] on div "Eraser" at bounding box center [94, 365] width 33 height 13
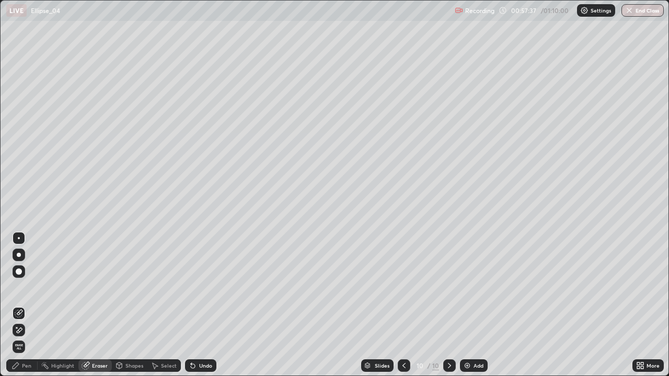
click at [20, 305] on div "Pen" at bounding box center [21, 365] width 31 height 13
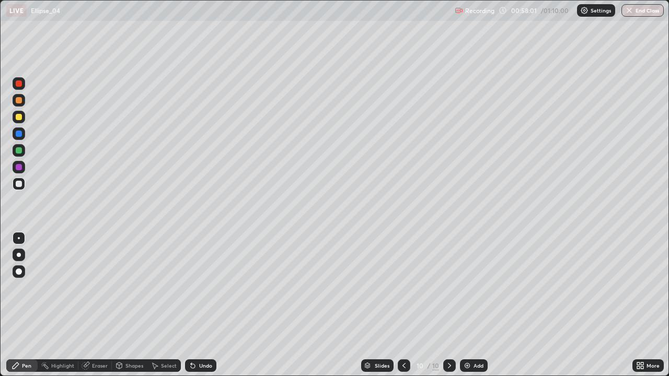
click at [403, 305] on icon at bounding box center [404, 366] width 8 height 8
click at [455, 305] on div at bounding box center [449, 365] width 13 height 13
click at [20, 134] on div at bounding box center [19, 134] width 6 height 6
click at [20, 183] on div at bounding box center [19, 184] width 6 height 6
click at [193, 305] on icon at bounding box center [193, 366] width 4 height 4
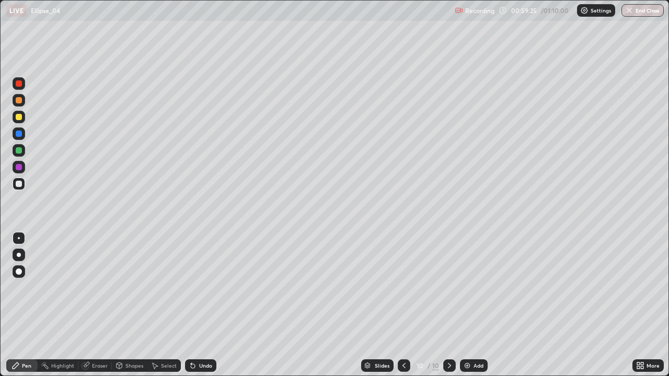
click at [16, 133] on div at bounding box center [19, 134] width 6 height 6
click at [19, 184] on div at bounding box center [19, 184] width 6 height 6
click at [204, 305] on div "Undo" at bounding box center [205, 365] width 13 height 5
click at [202, 305] on div "Undo" at bounding box center [200, 365] width 31 height 13
click at [200, 305] on div "Undo" at bounding box center [205, 365] width 13 height 5
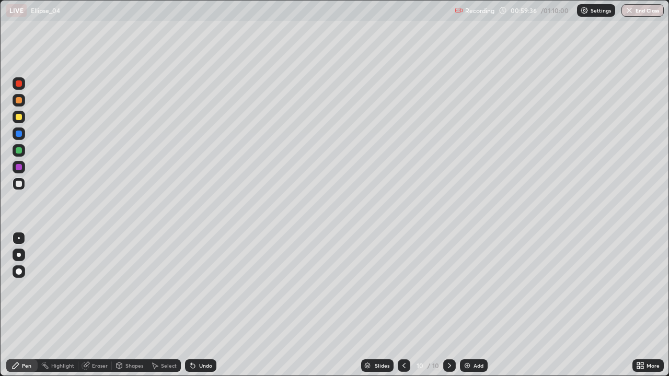
click at [199, 305] on div "Undo" at bounding box center [205, 365] width 13 height 5
click at [191, 305] on icon at bounding box center [193, 366] width 4 height 4
click at [477, 305] on div "Add" at bounding box center [478, 365] width 10 height 5
click at [402, 305] on icon at bounding box center [404, 366] width 8 height 8
click at [403, 305] on icon at bounding box center [404, 366] width 8 height 8
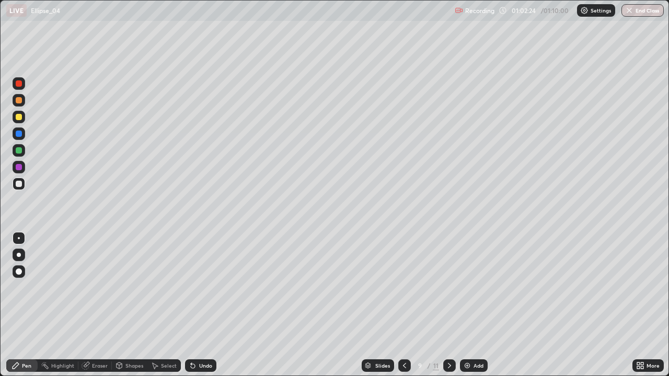
click at [443, 305] on div at bounding box center [449, 365] width 13 height 13
click at [404, 305] on icon at bounding box center [404, 366] width 8 height 8
click at [449, 305] on icon at bounding box center [449, 365] width 3 height 5
click at [448, 305] on icon at bounding box center [449, 366] width 8 height 8
click at [403, 305] on icon at bounding box center [404, 366] width 8 height 8
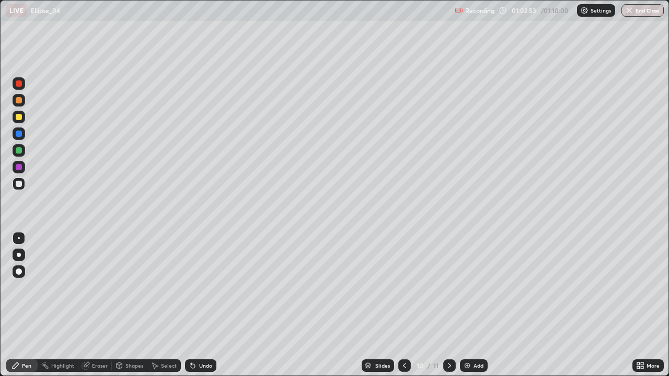
click at [448, 305] on icon at bounding box center [449, 366] width 8 height 8
click at [24, 121] on div at bounding box center [19, 117] width 13 height 13
click at [474, 305] on div "Add" at bounding box center [474, 365] width 28 height 13
click at [19, 183] on div at bounding box center [19, 184] width 6 height 6
click at [95, 305] on div "Eraser" at bounding box center [100, 365] width 16 height 5
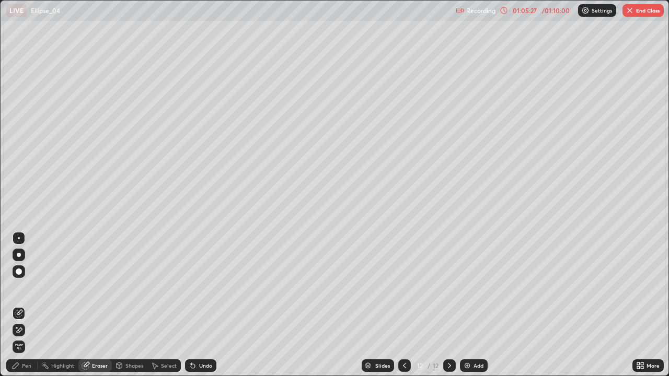
click at [23, 305] on div "Pen" at bounding box center [21, 365] width 31 height 13
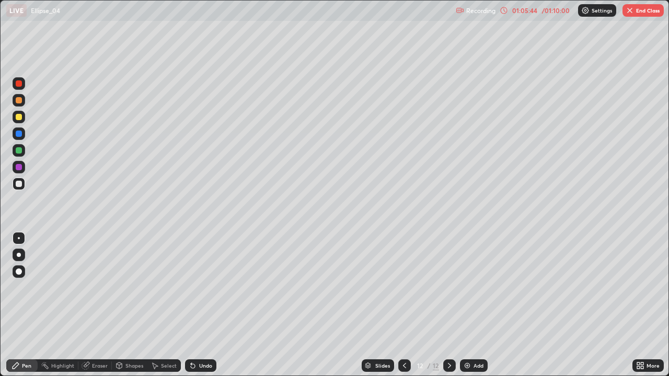
click at [27, 185] on div at bounding box center [18, 184] width 17 height 17
click at [19, 150] on div at bounding box center [19, 150] width 6 height 6
click at [210, 305] on div "Undo" at bounding box center [200, 365] width 31 height 13
click at [17, 118] on div at bounding box center [19, 117] width 6 height 6
click at [17, 187] on div at bounding box center [19, 184] width 13 height 13
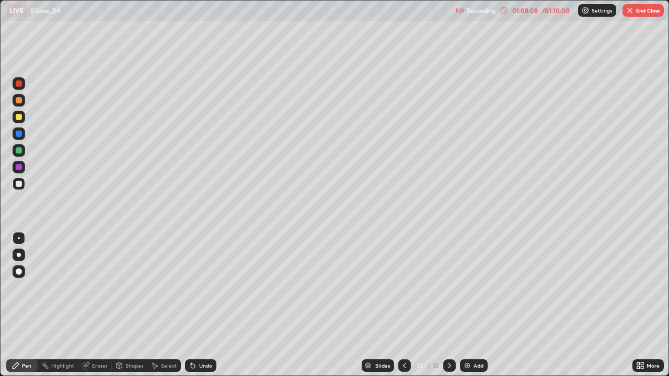
click at [477, 305] on div "Add" at bounding box center [474, 365] width 28 height 13
click at [403, 305] on icon at bounding box center [404, 366] width 8 height 8
click at [448, 305] on icon at bounding box center [449, 366] width 8 height 8
click at [403, 305] on icon at bounding box center [404, 366] width 8 height 8
click at [448, 305] on icon at bounding box center [449, 366] width 8 height 8
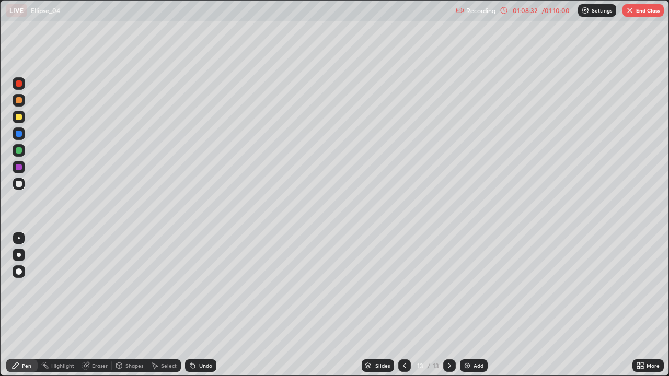
click at [401, 305] on div at bounding box center [404, 365] width 13 height 21
click at [448, 305] on icon at bounding box center [449, 366] width 8 height 8
click at [402, 305] on div at bounding box center [404, 365] width 13 height 13
click at [453, 305] on div at bounding box center [449, 365] width 13 height 13
click at [97, 305] on div "Eraser" at bounding box center [100, 365] width 16 height 5
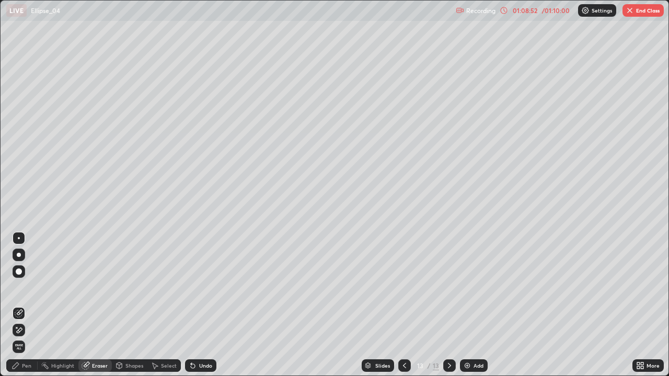
click at [14, 305] on div "Pen" at bounding box center [21, 365] width 31 height 13
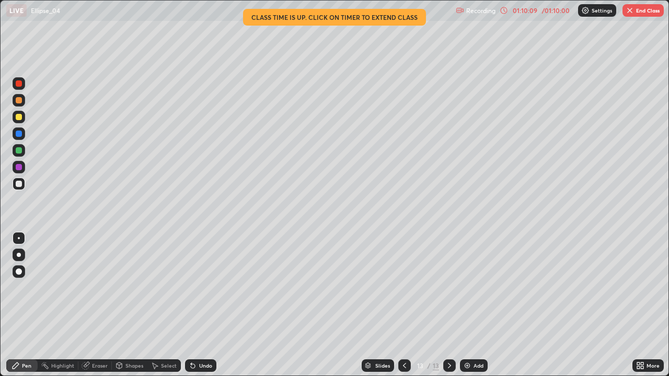
click at [404, 305] on icon at bounding box center [404, 366] width 8 height 8
click at [448, 305] on icon at bounding box center [449, 366] width 8 height 8
click at [399, 305] on div at bounding box center [404, 365] width 13 height 21
click at [101, 305] on div "Eraser" at bounding box center [100, 365] width 16 height 5
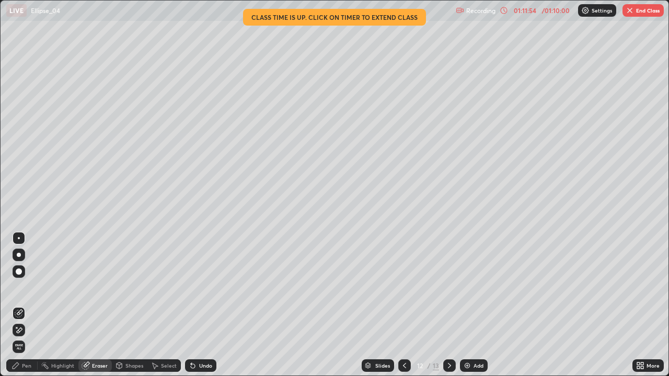
click at [27, 305] on div "Pen" at bounding box center [26, 365] width 9 height 5
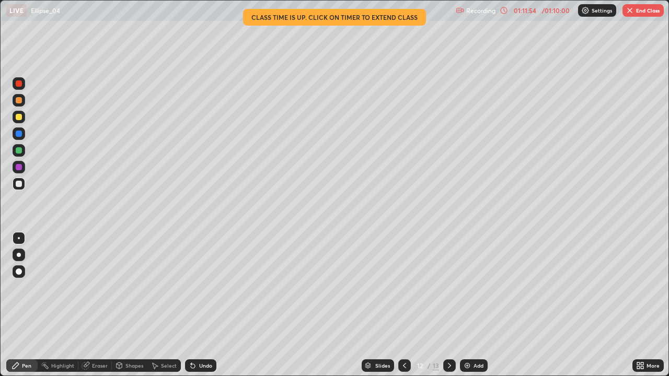
click at [19, 120] on div at bounding box center [19, 117] width 6 height 6
click at [92, 305] on div "Eraser" at bounding box center [100, 365] width 16 height 5
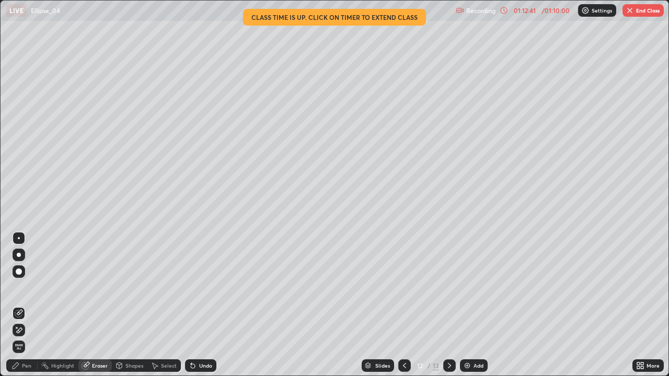
click at [18, 305] on icon at bounding box center [15, 366] width 8 height 8
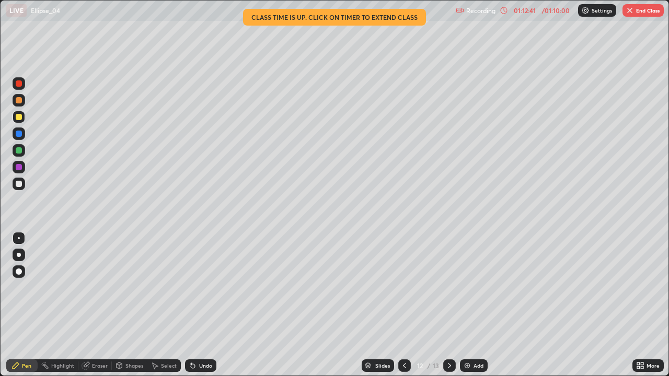
click at [17, 181] on div at bounding box center [19, 184] width 6 height 6
click at [60, 305] on div "Highlight" at bounding box center [62, 365] width 23 height 5
click at [92, 305] on div "Eraser" at bounding box center [94, 365] width 33 height 13
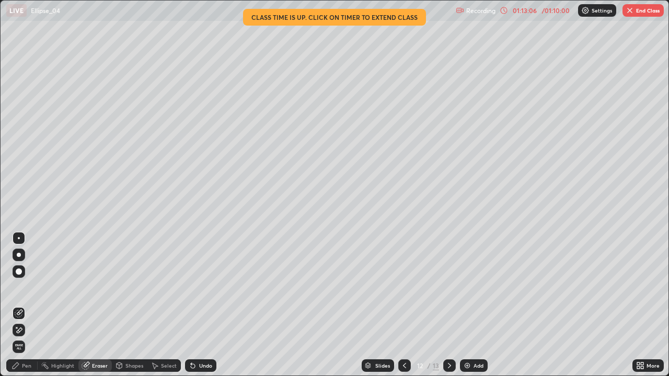
click at [14, 305] on icon at bounding box center [16, 366] width 6 height 6
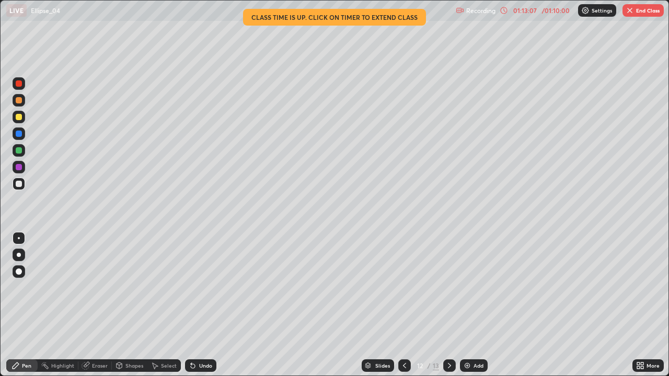
click at [17, 152] on div at bounding box center [19, 150] width 6 height 6
click at [162, 305] on div "Select" at bounding box center [169, 365] width 16 height 5
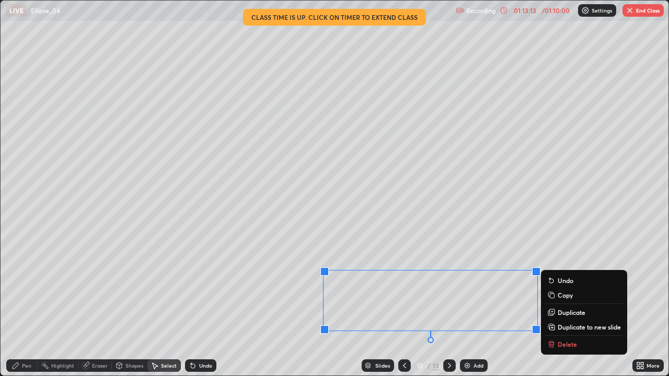
click at [562, 305] on p "Delete" at bounding box center [567, 344] width 19 height 8
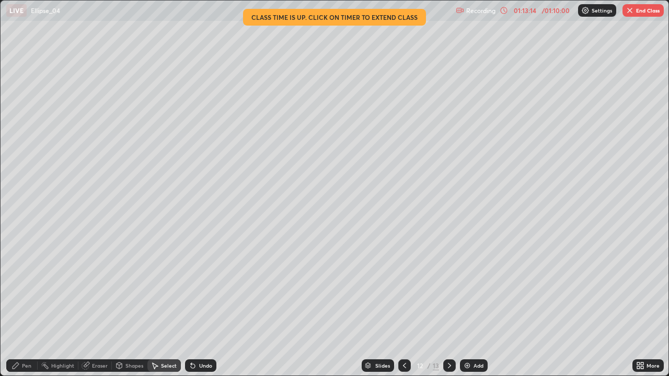
click at [27, 305] on div "Pen" at bounding box center [26, 365] width 9 height 5
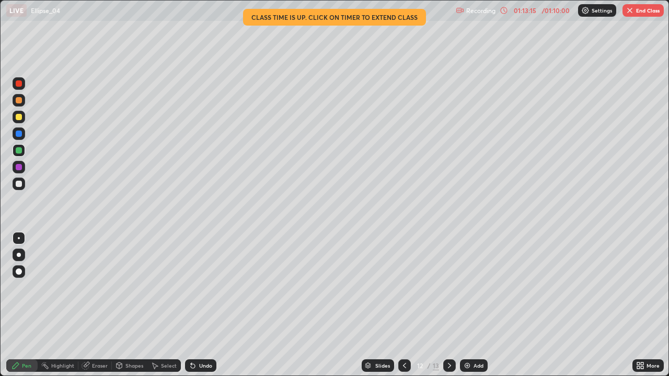
click at [18, 188] on div at bounding box center [19, 184] width 13 height 13
click at [203, 305] on div "Undo" at bounding box center [200, 365] width 31 height 13
click at [196, 305] on div "Undo" at bounding box center [200, 365] width 31 height 13
click at [634, 6] on button "End Class" at bounding box center [642, 10] width 41 height 13
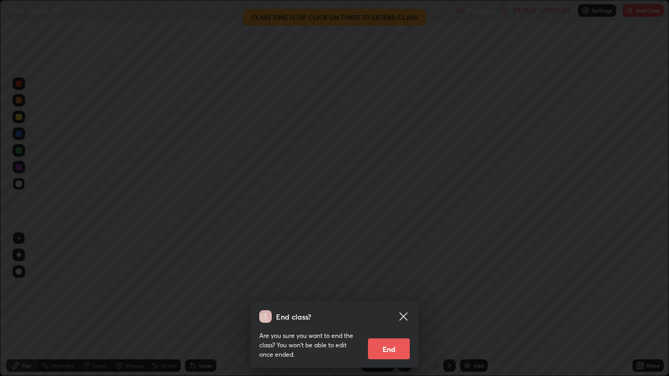
click at [391, 305] on button "End" at bounding box center [389, 349] width 42 height 21
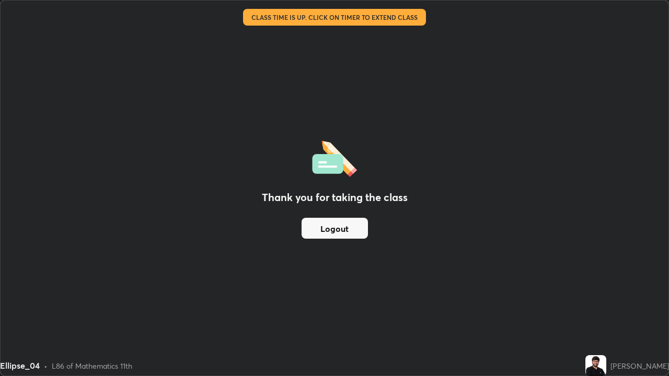
click at [301, 278] on div "Thank you for taking the class Logout" at bounding box center [335, 188] width 668 height 375
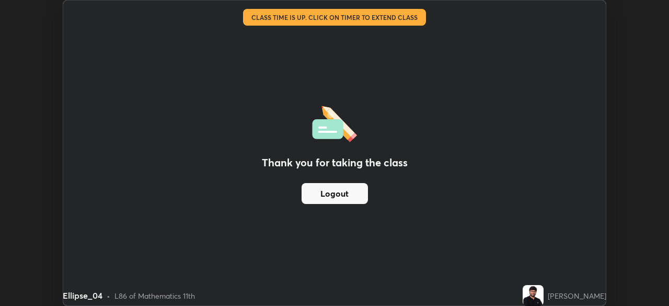
scroll to position [51946, 51583]
